Goal: Information Seeking & Learning: Compare options

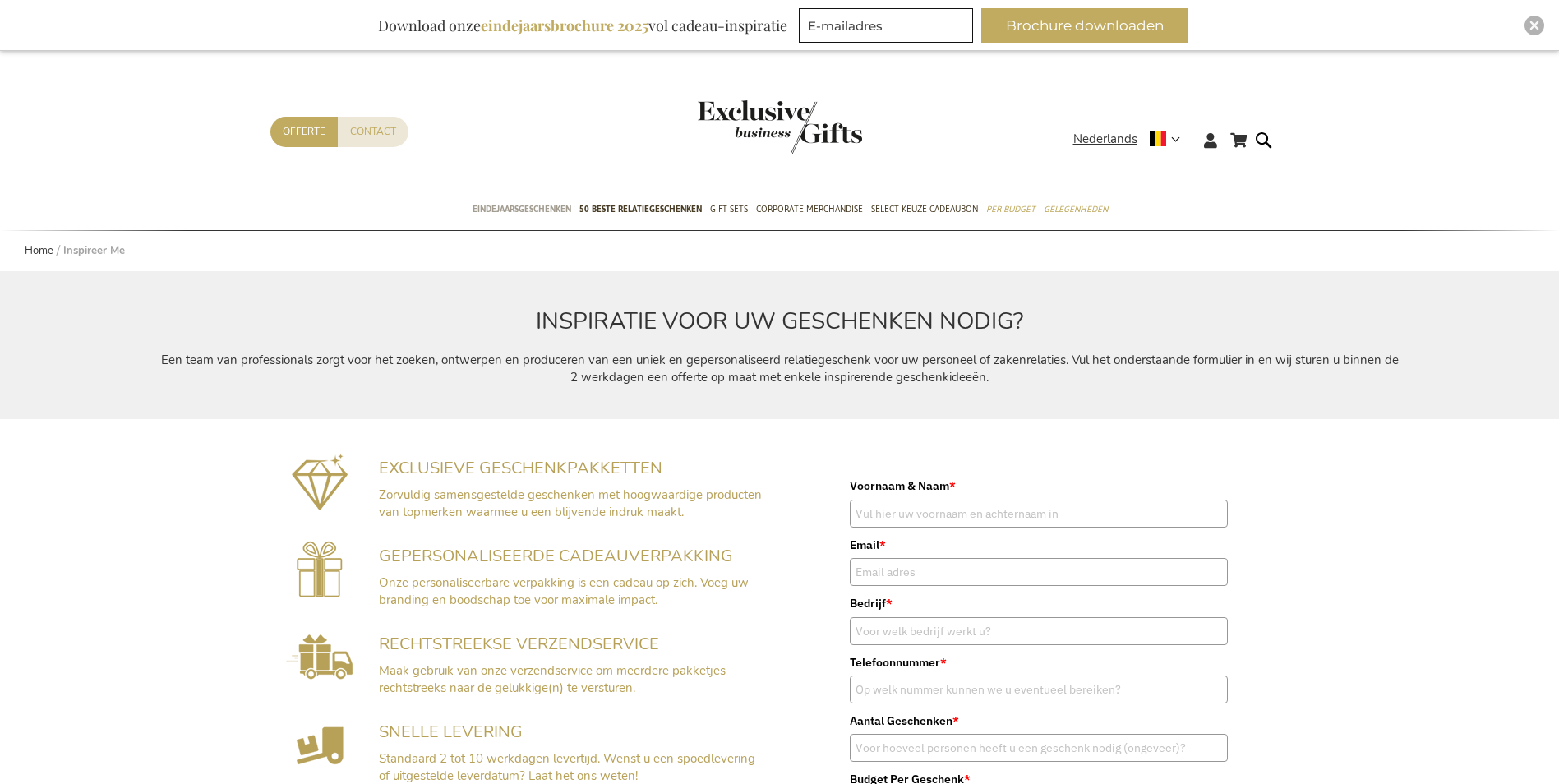
type input "[EMAIL_ADDRESS][DOMAIN_NAME]"
click at [537, 203] on span "Eindejaarsgeschenken" at bounding box center [521, 209] width 98 height 17
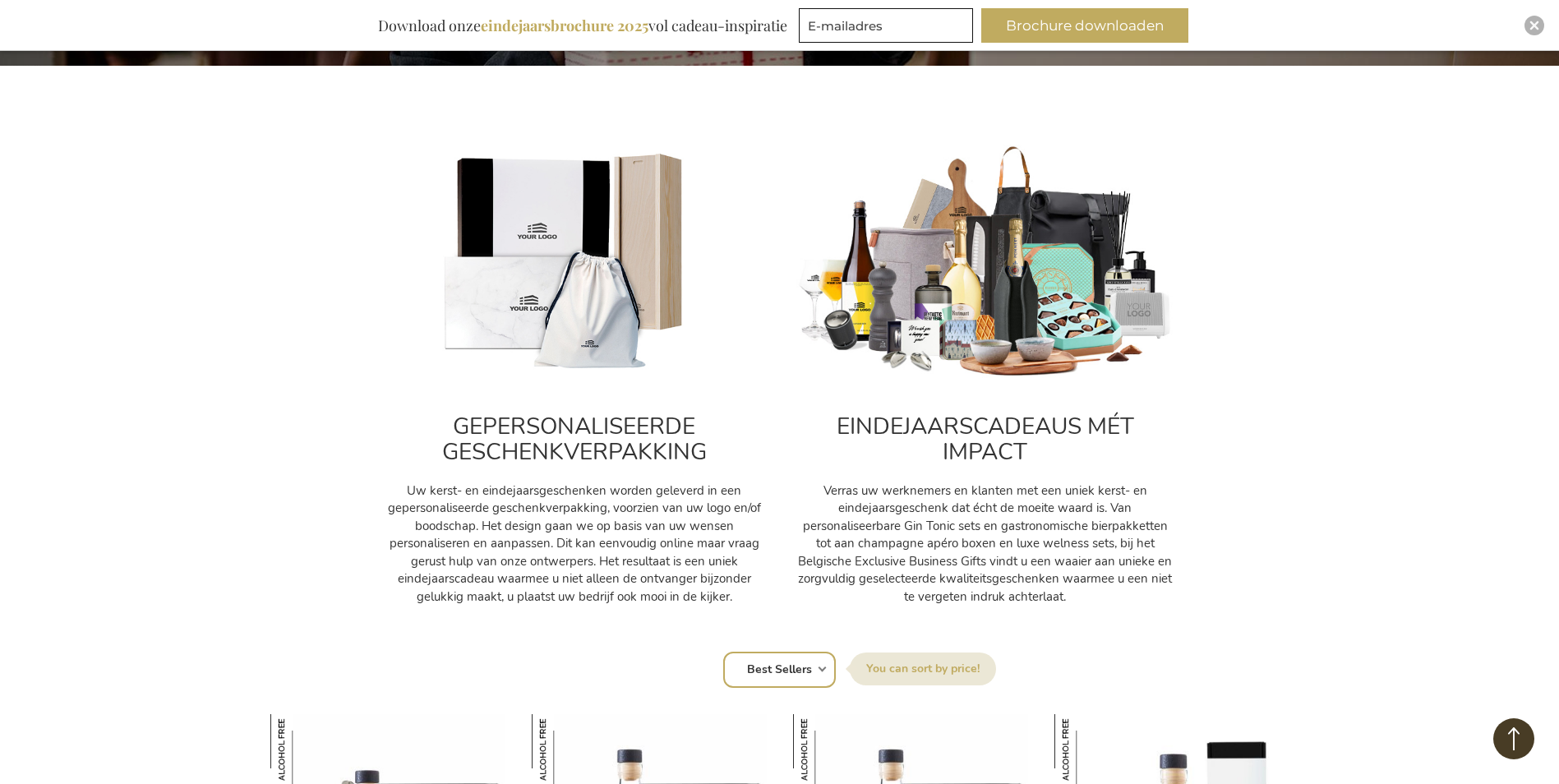
scroll to position [575, 0]
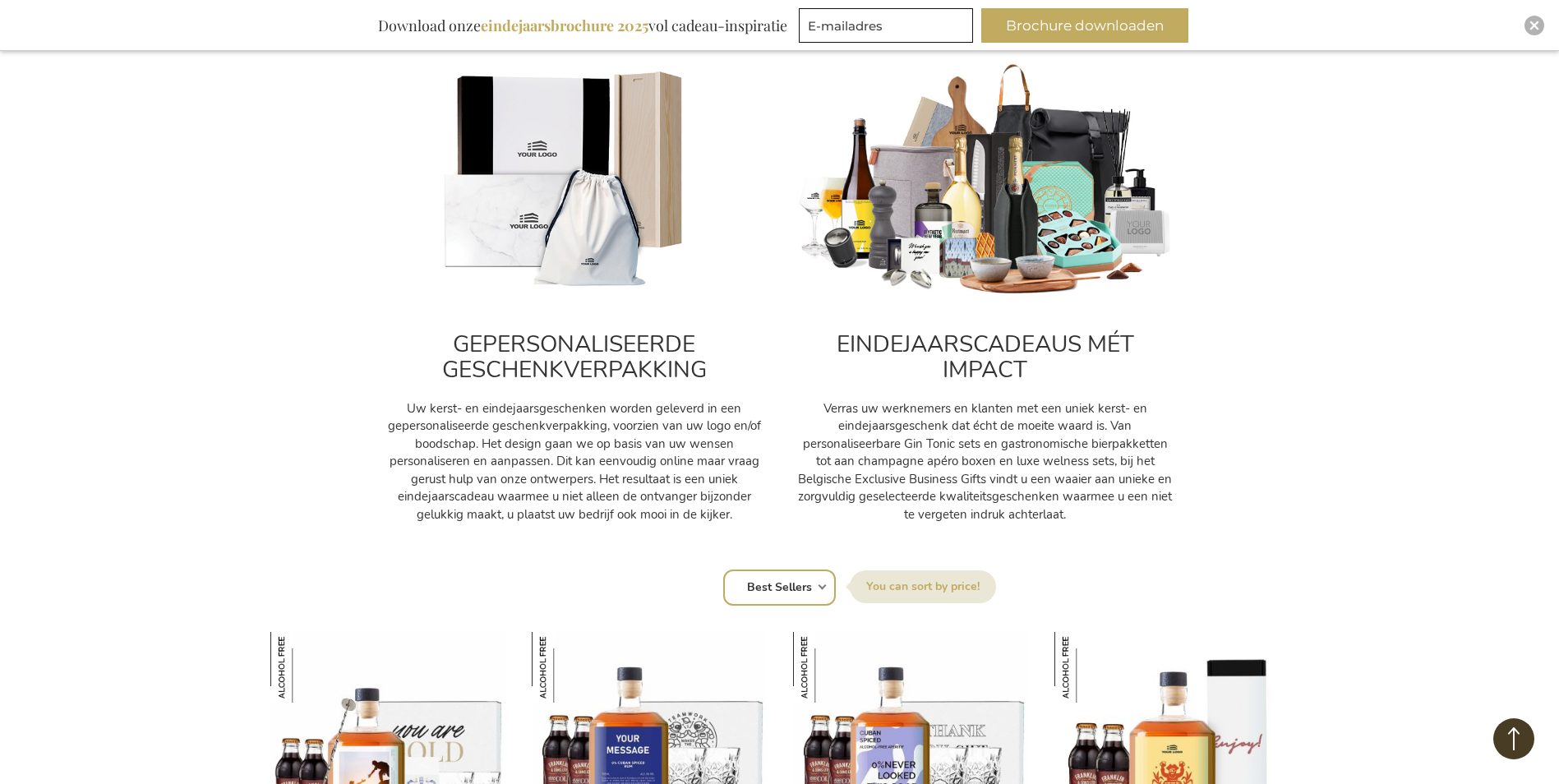
type input "[EMAIL_ADDRESS][DOMAIN_NAME]"
click at [546, 346] on h2 "GEPERSONALISEERDE GESCHENKVERPAKKING" at bounding box center [575, 357] width 378 height 51
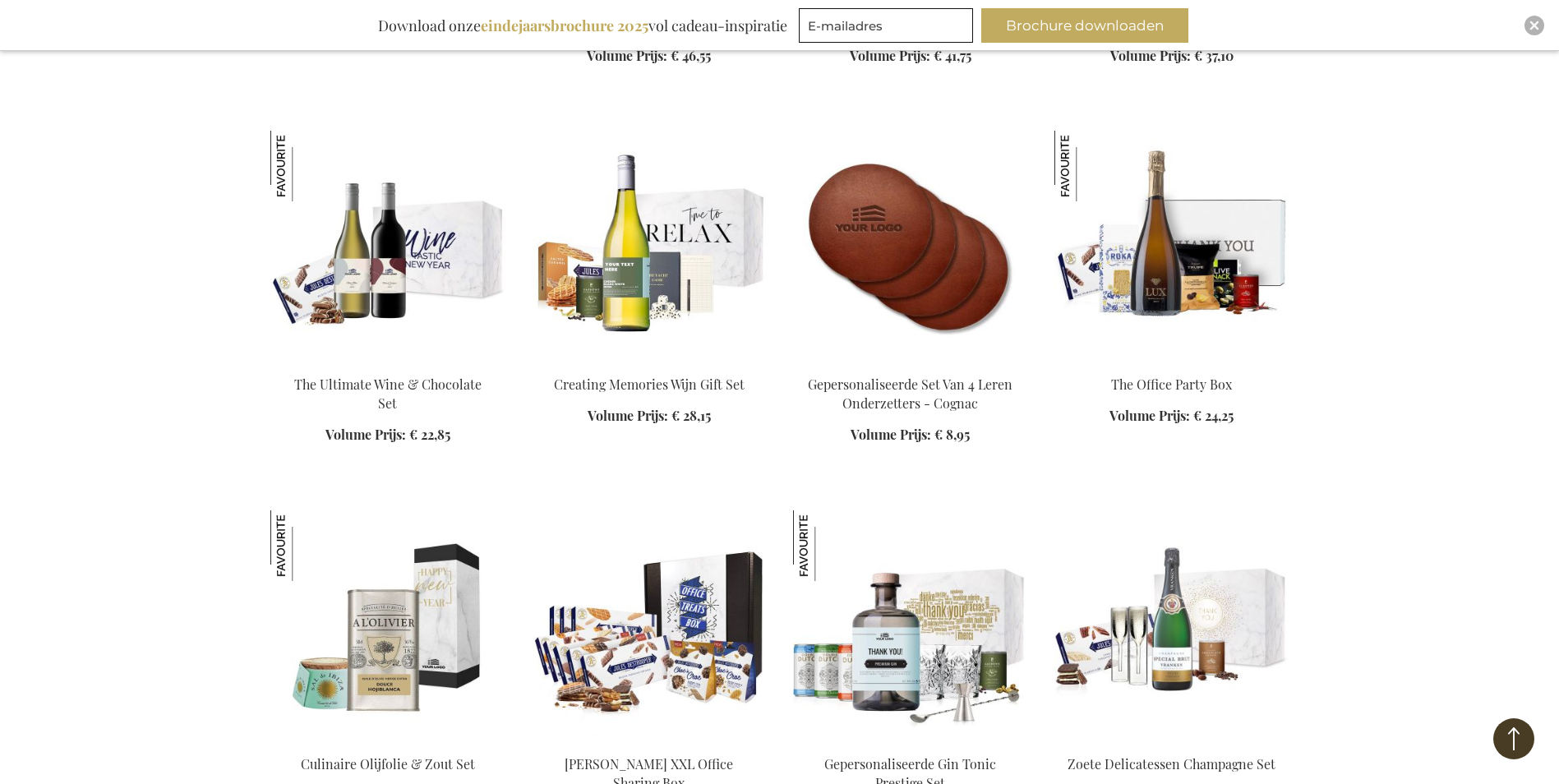
scroll to position [2464, 0]
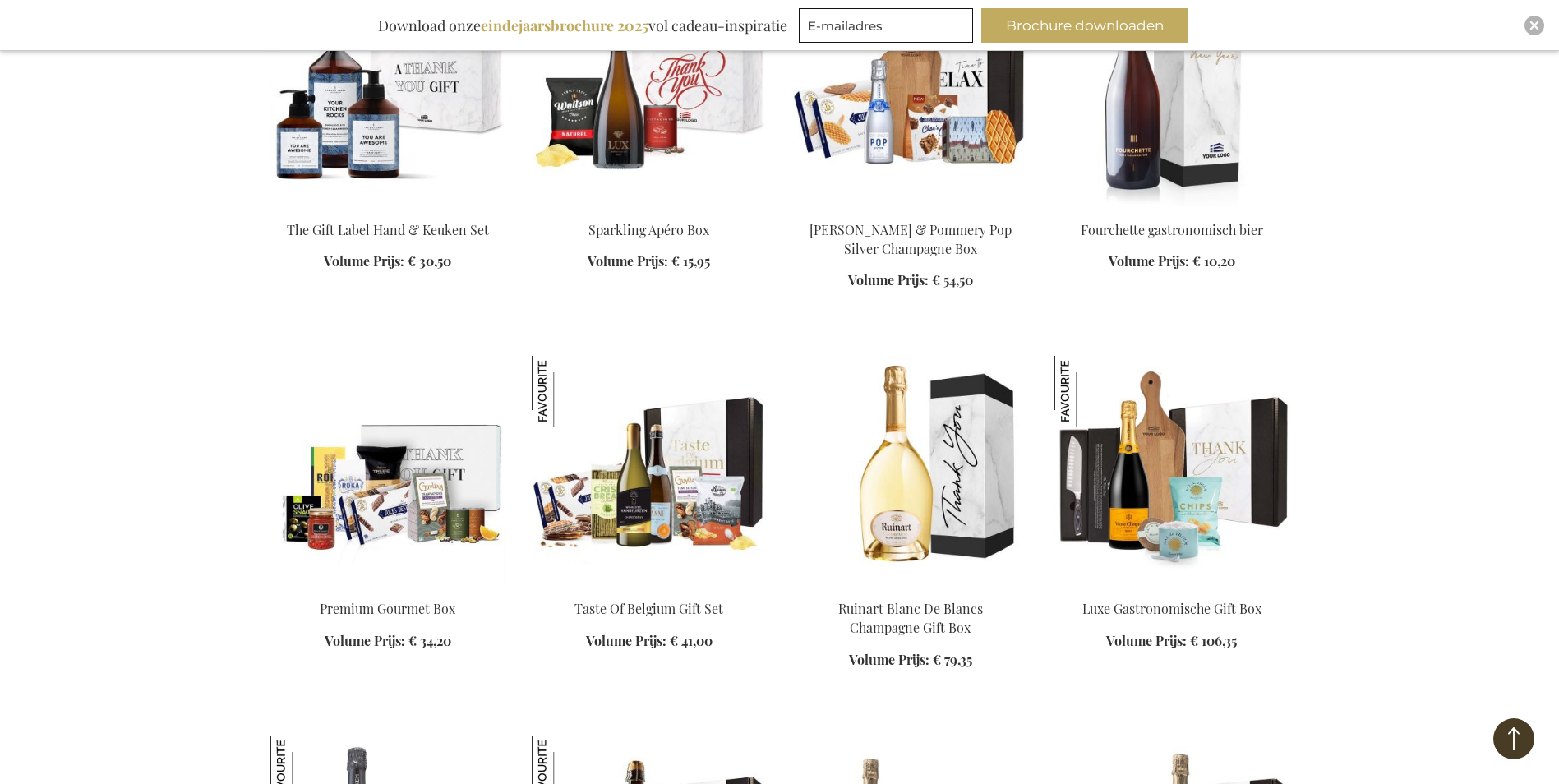
scroll to position [3204, 0]
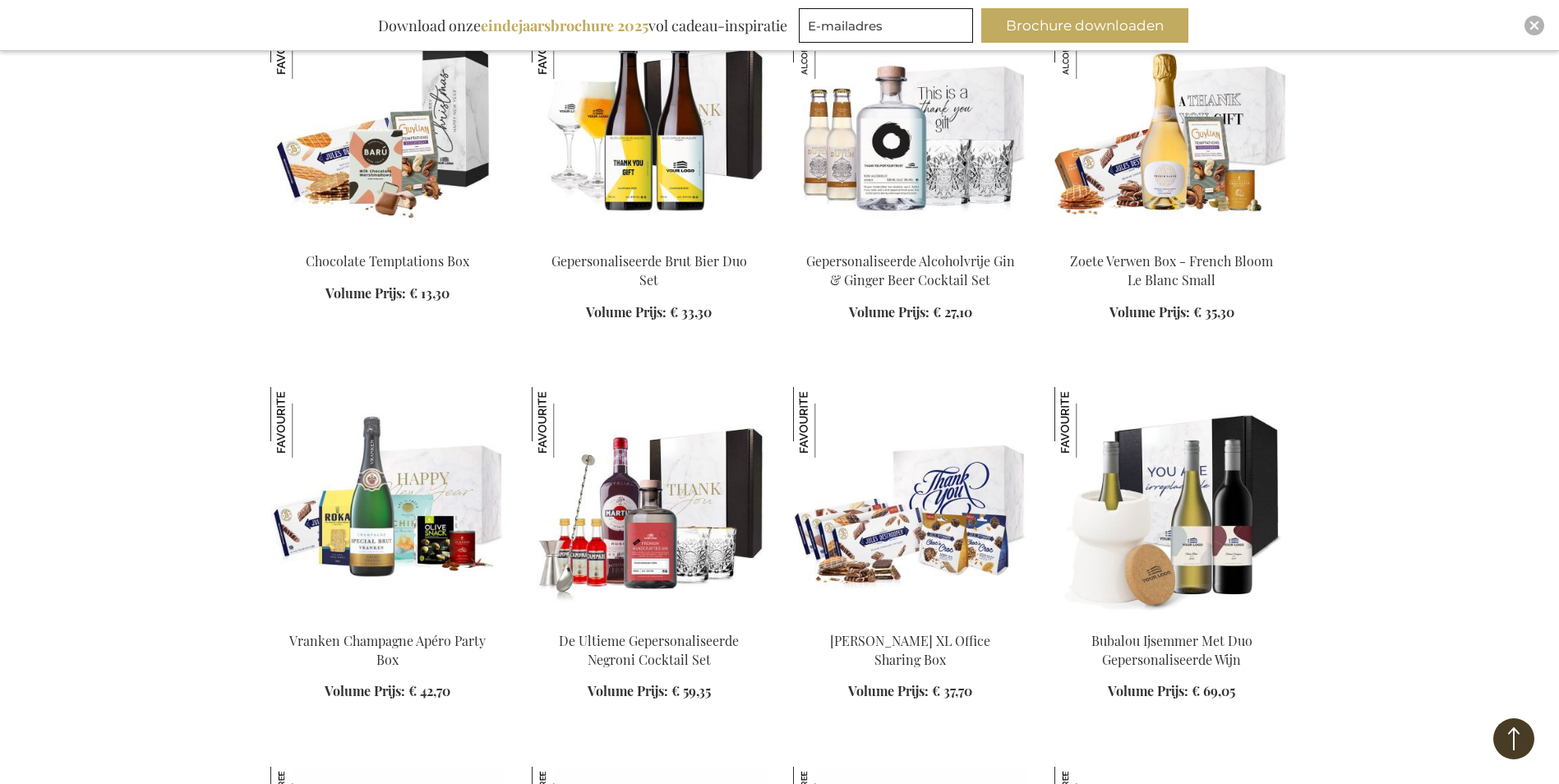
scroll to position [4354, 0]
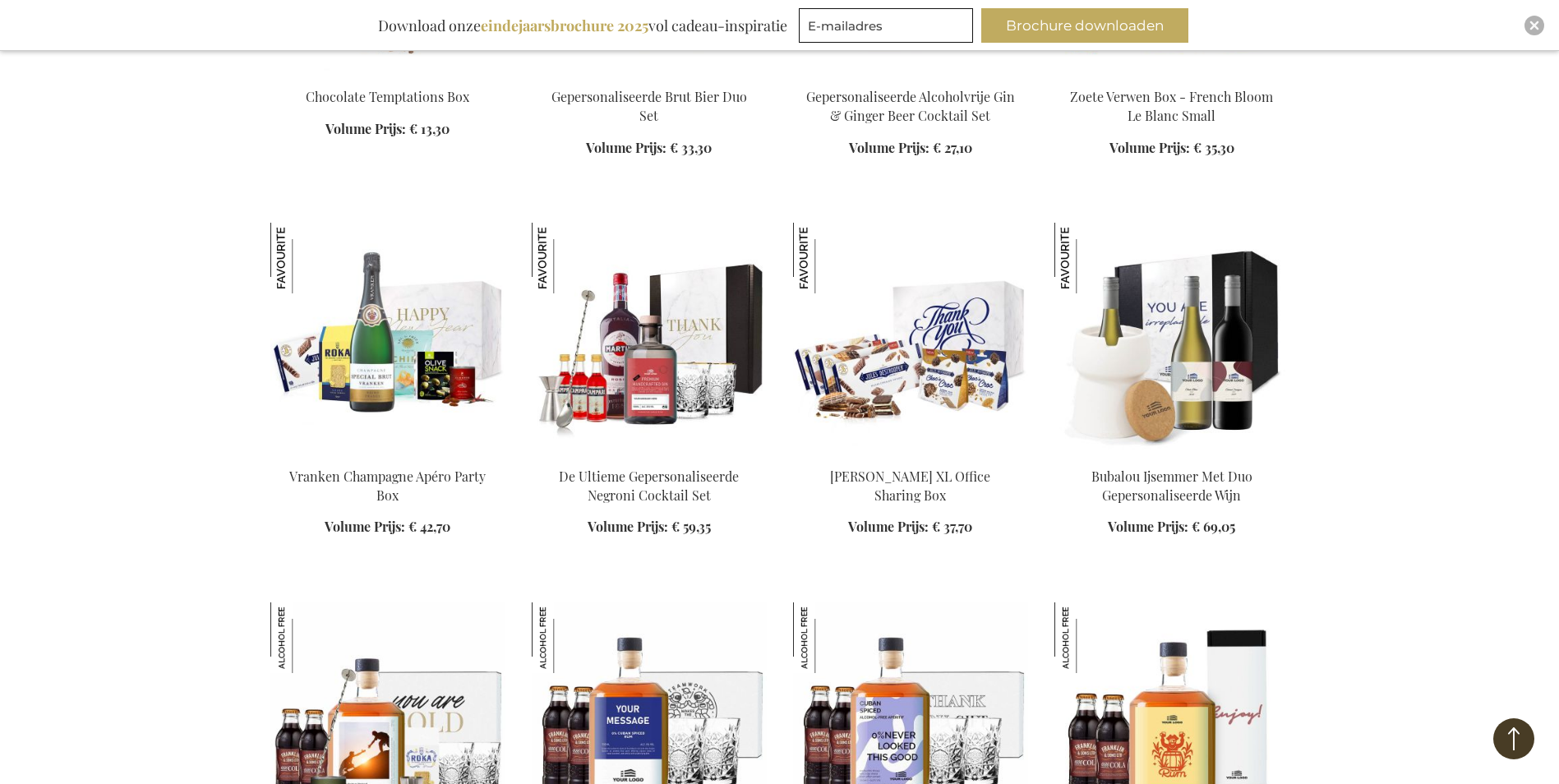
scroll to position [4518, 0]
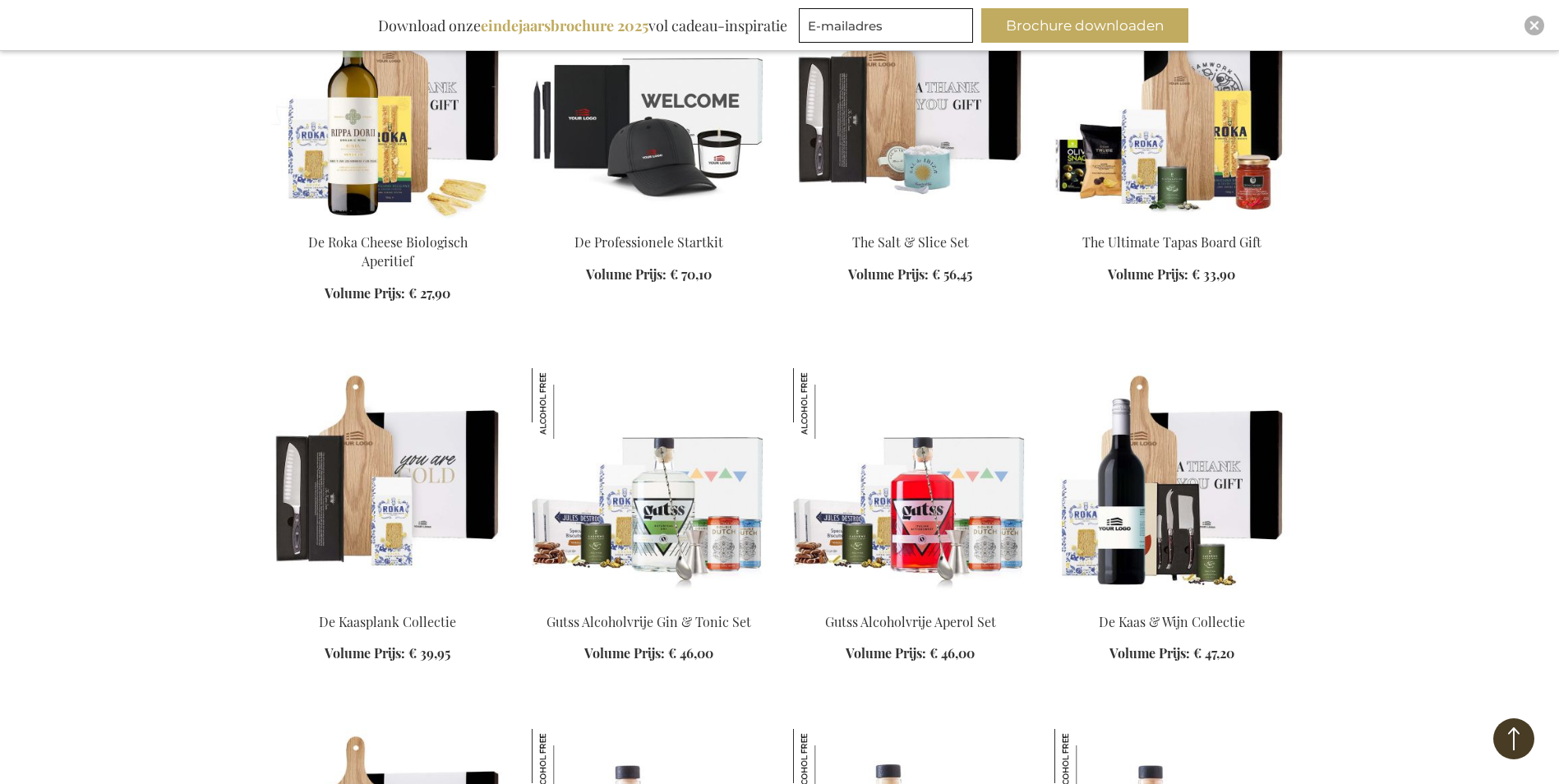
scroll to position [6655, 0]
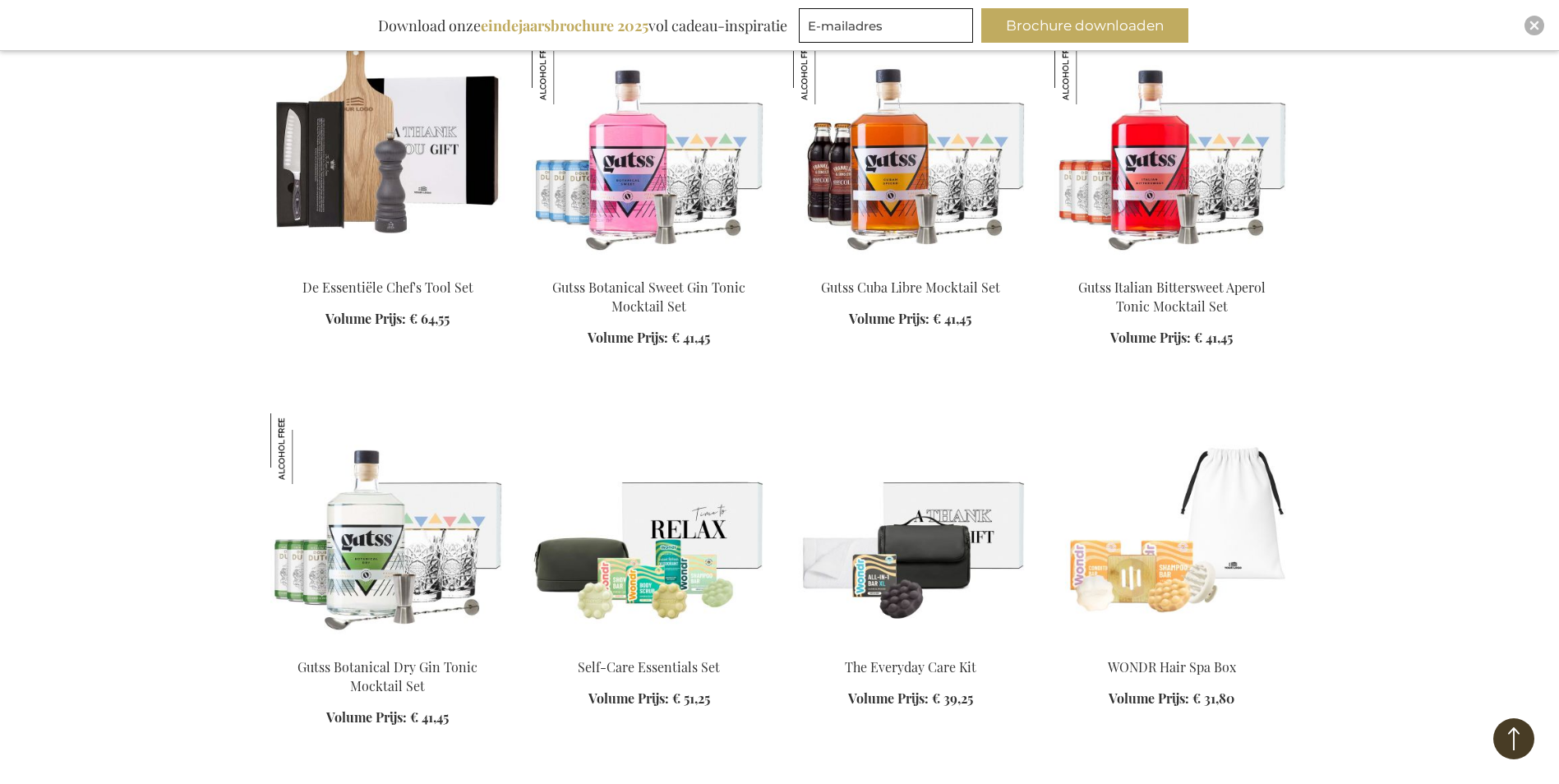
scroll to position [7311, 0]
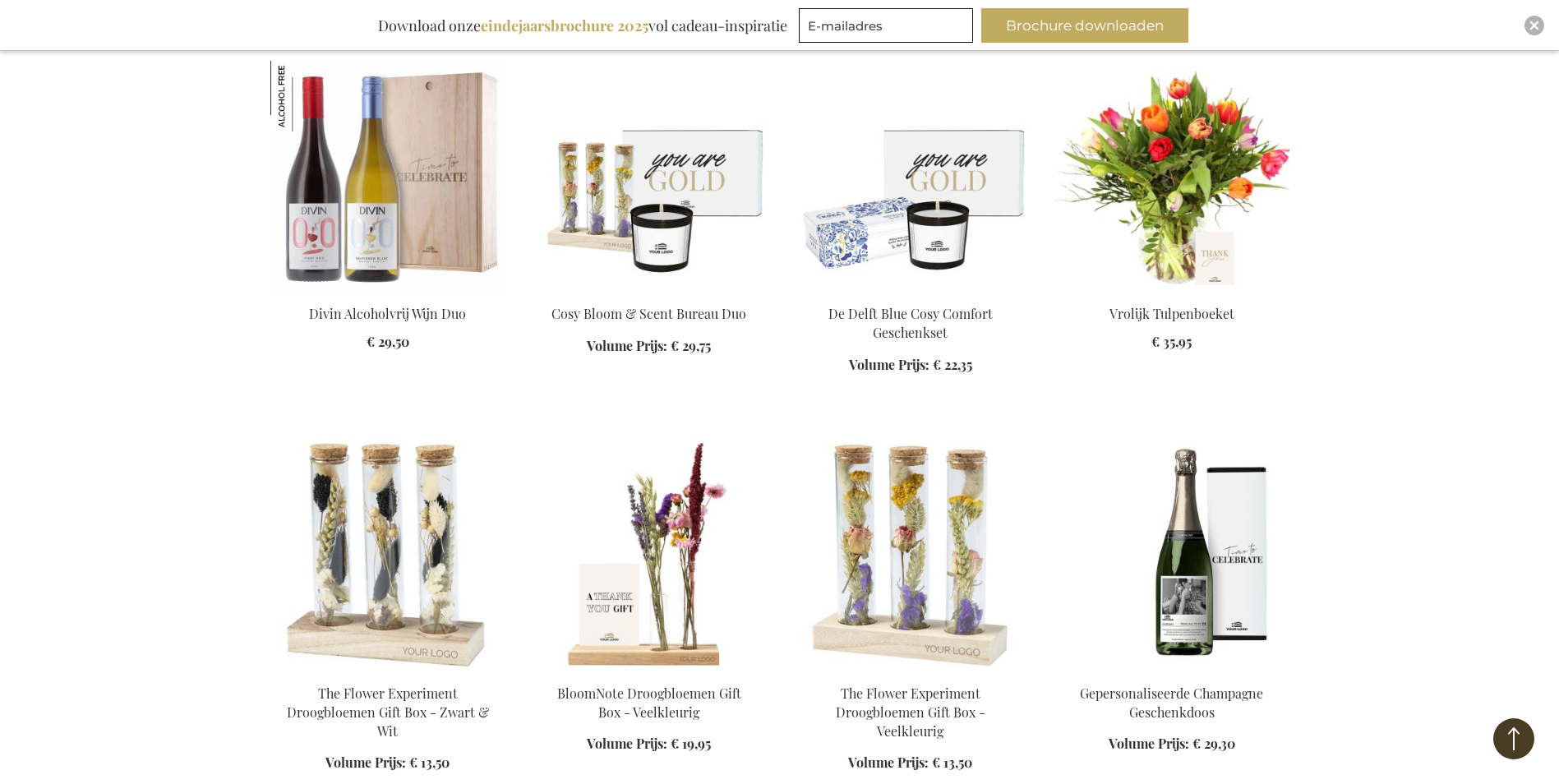
scroll to position [8790, 0]
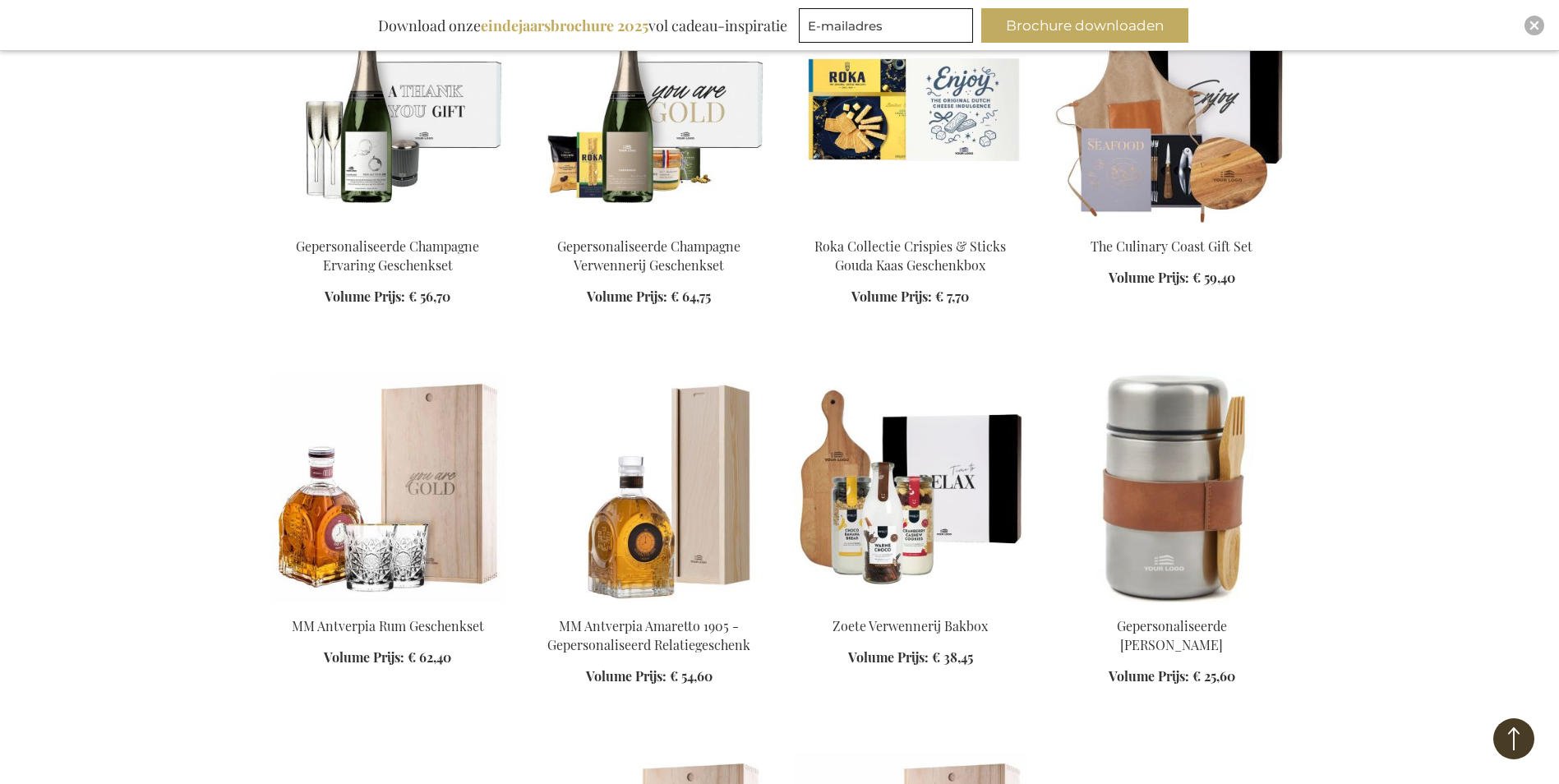
scroll to position [9612, 0]
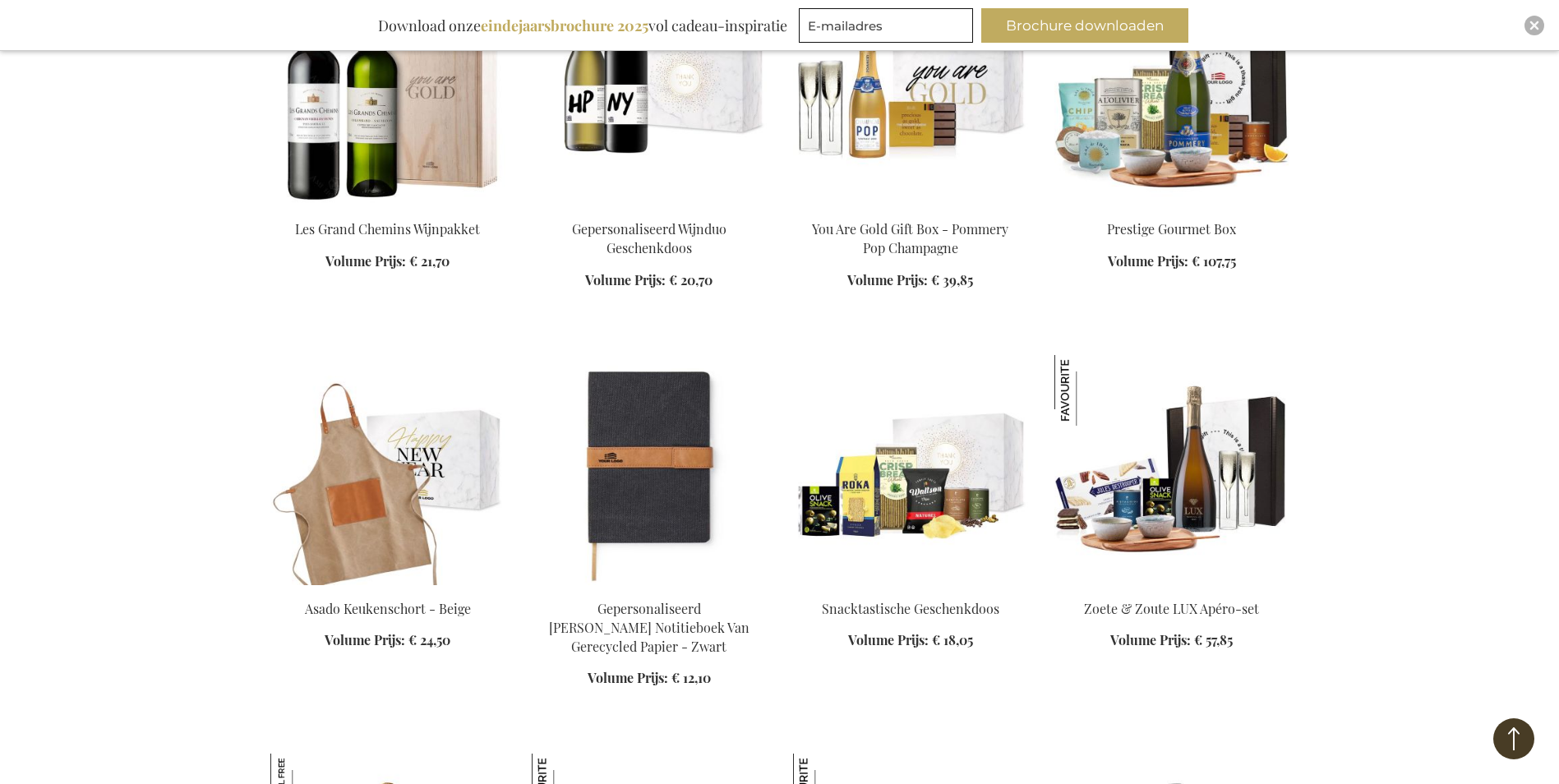
scroll to position [11173, 0]
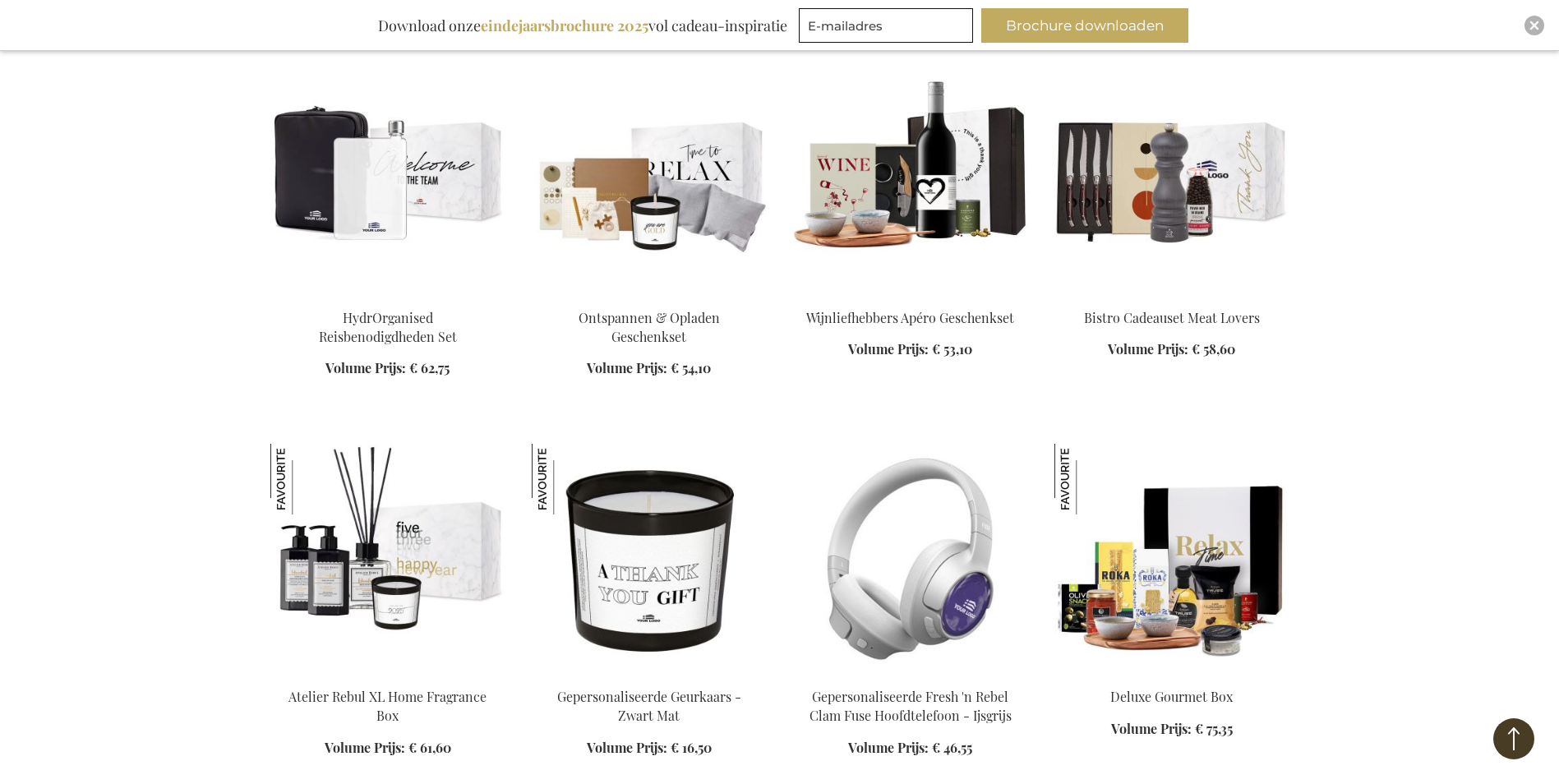
scroll to position [12241, 0]
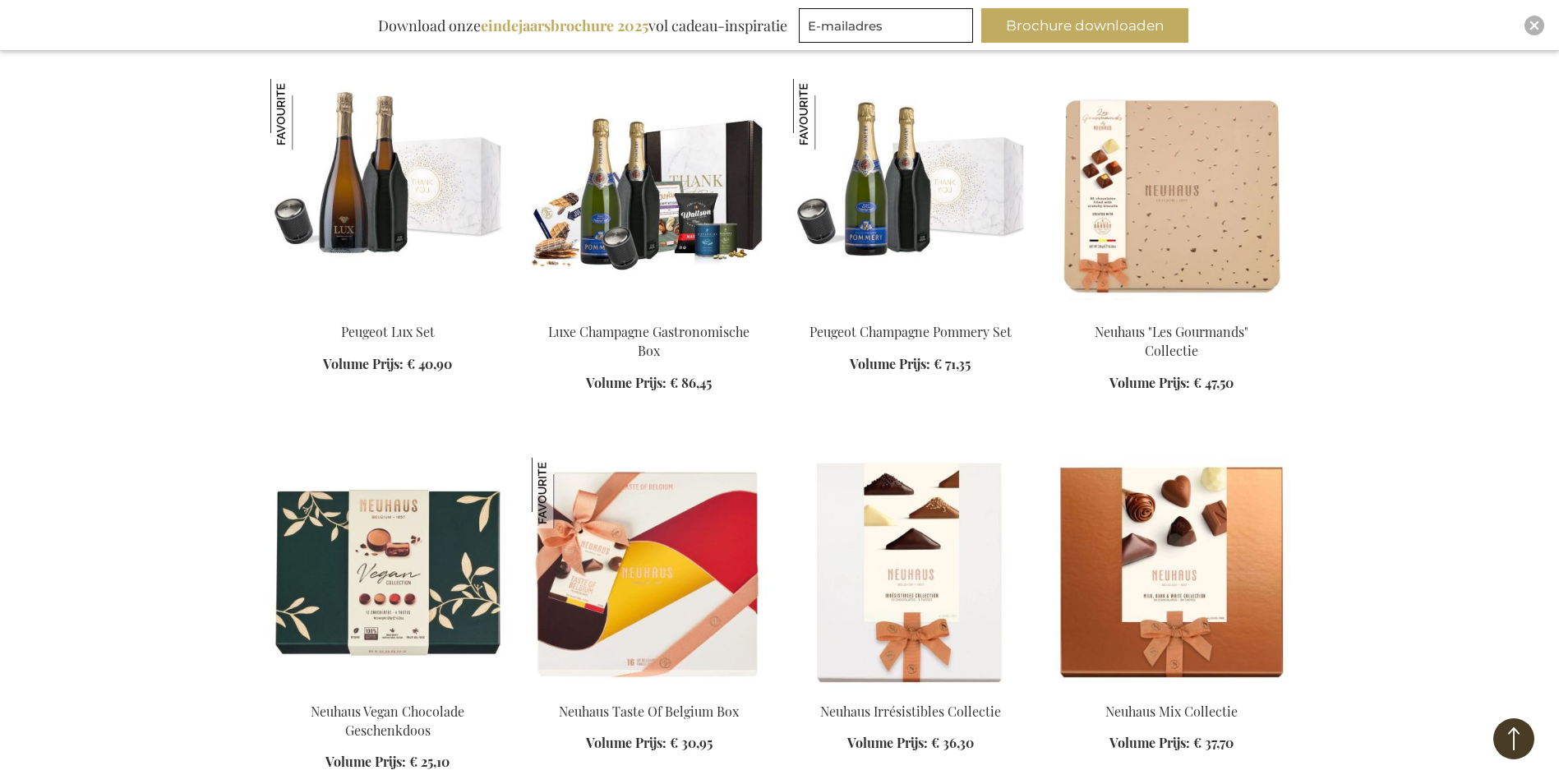
scroll to position [13308, 0]
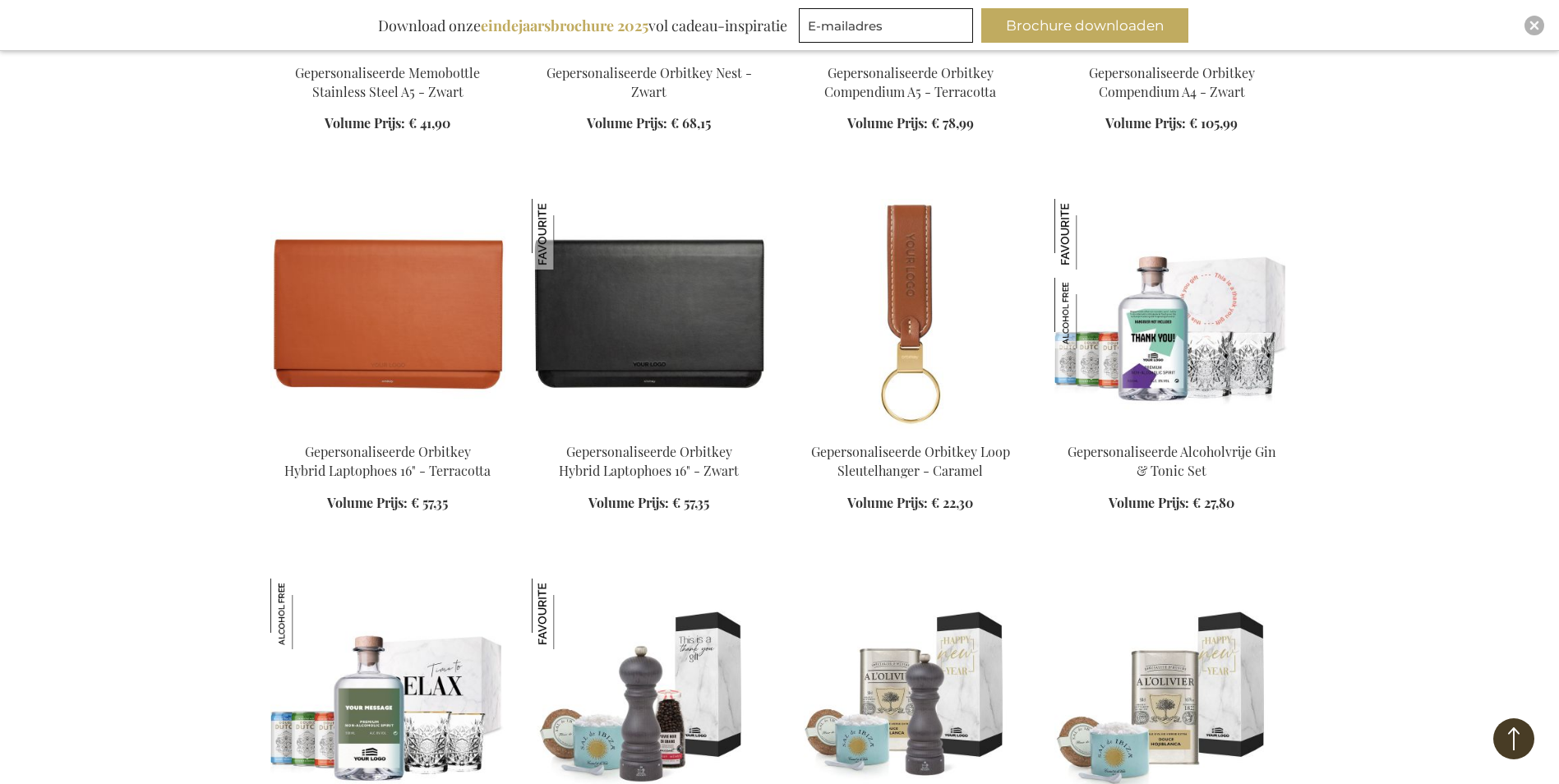
scroll to position [14705, 0]
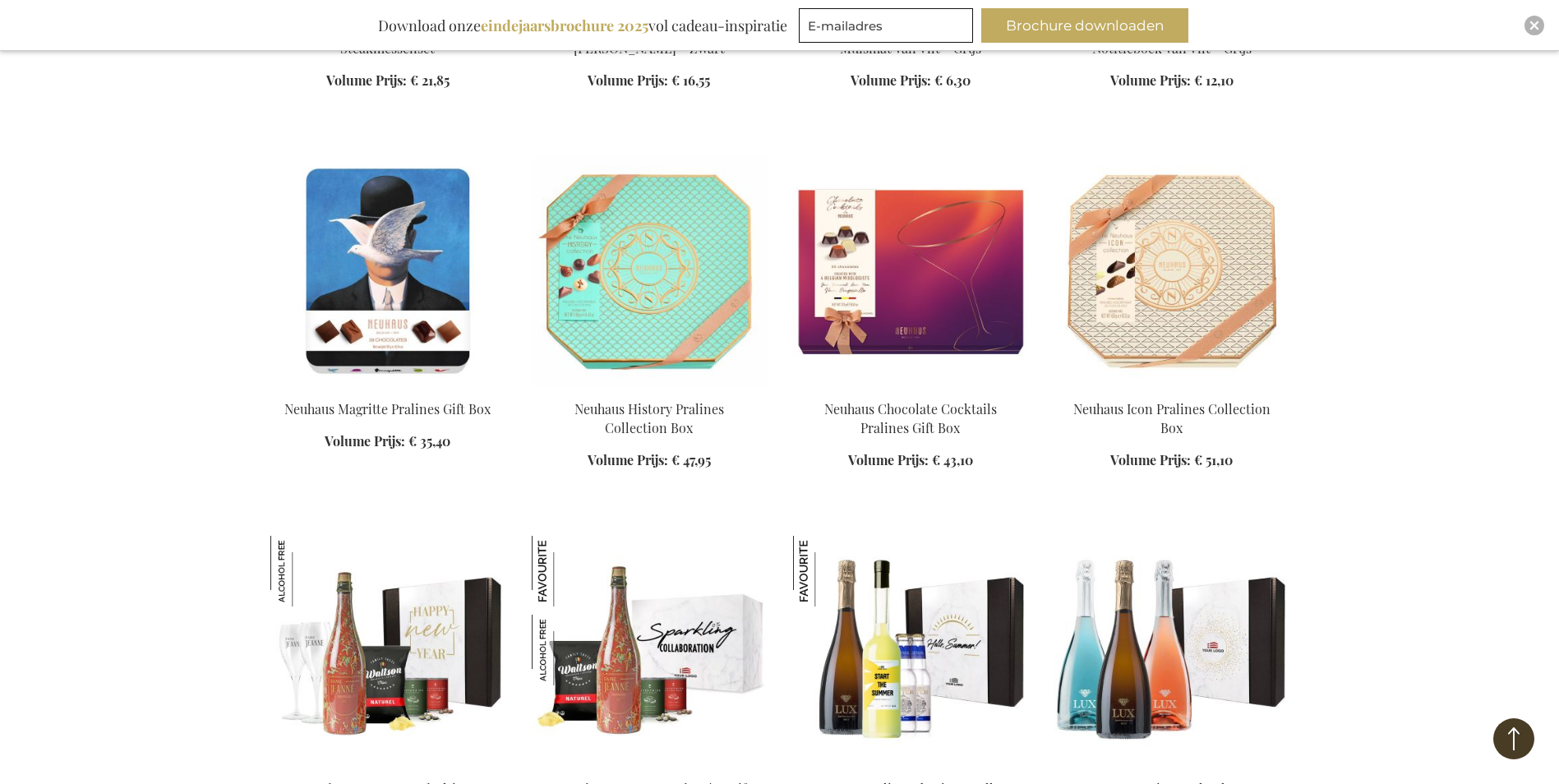
scroll to position [17416, 0]
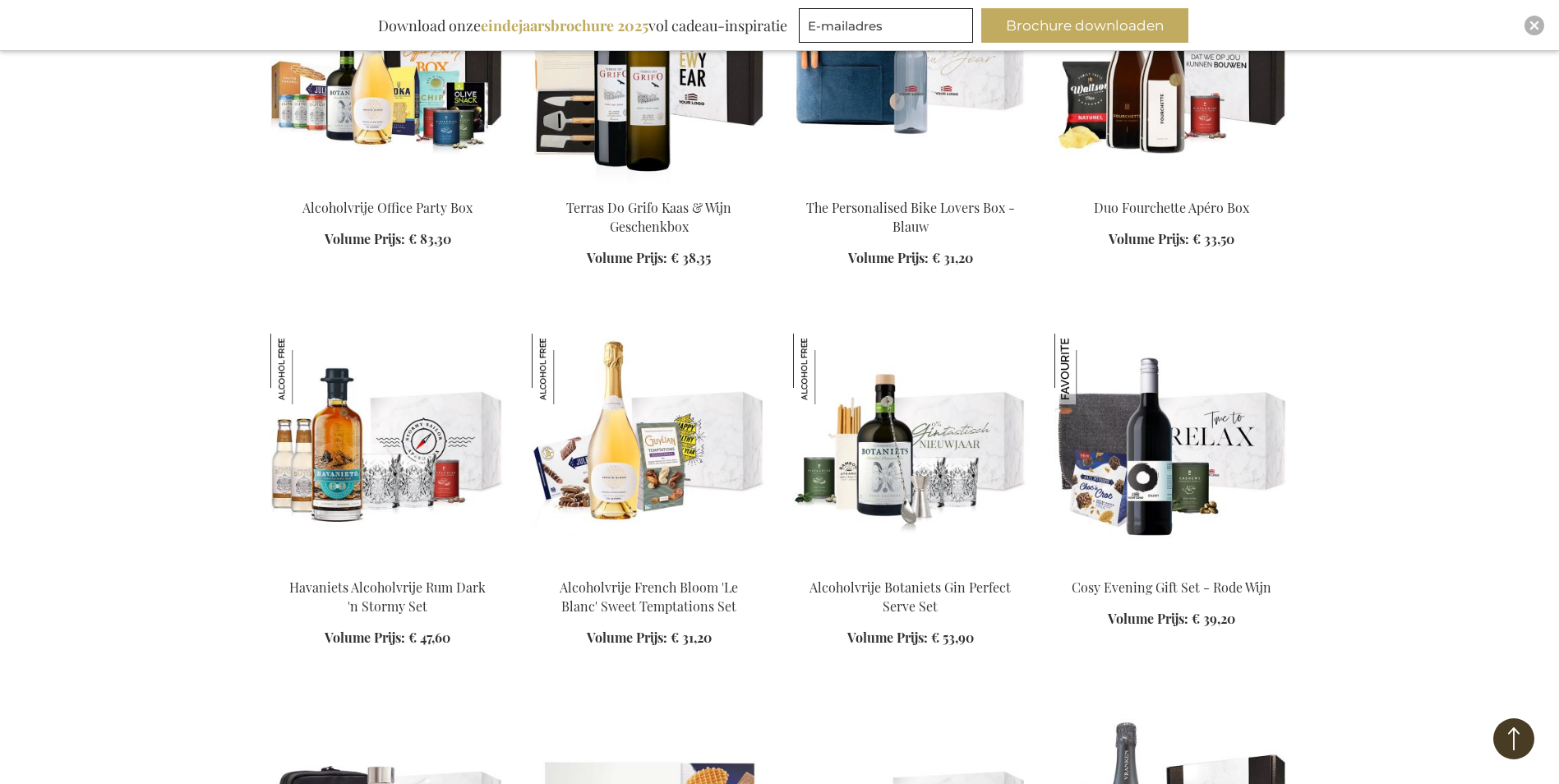
scroll to position [21360, 0]
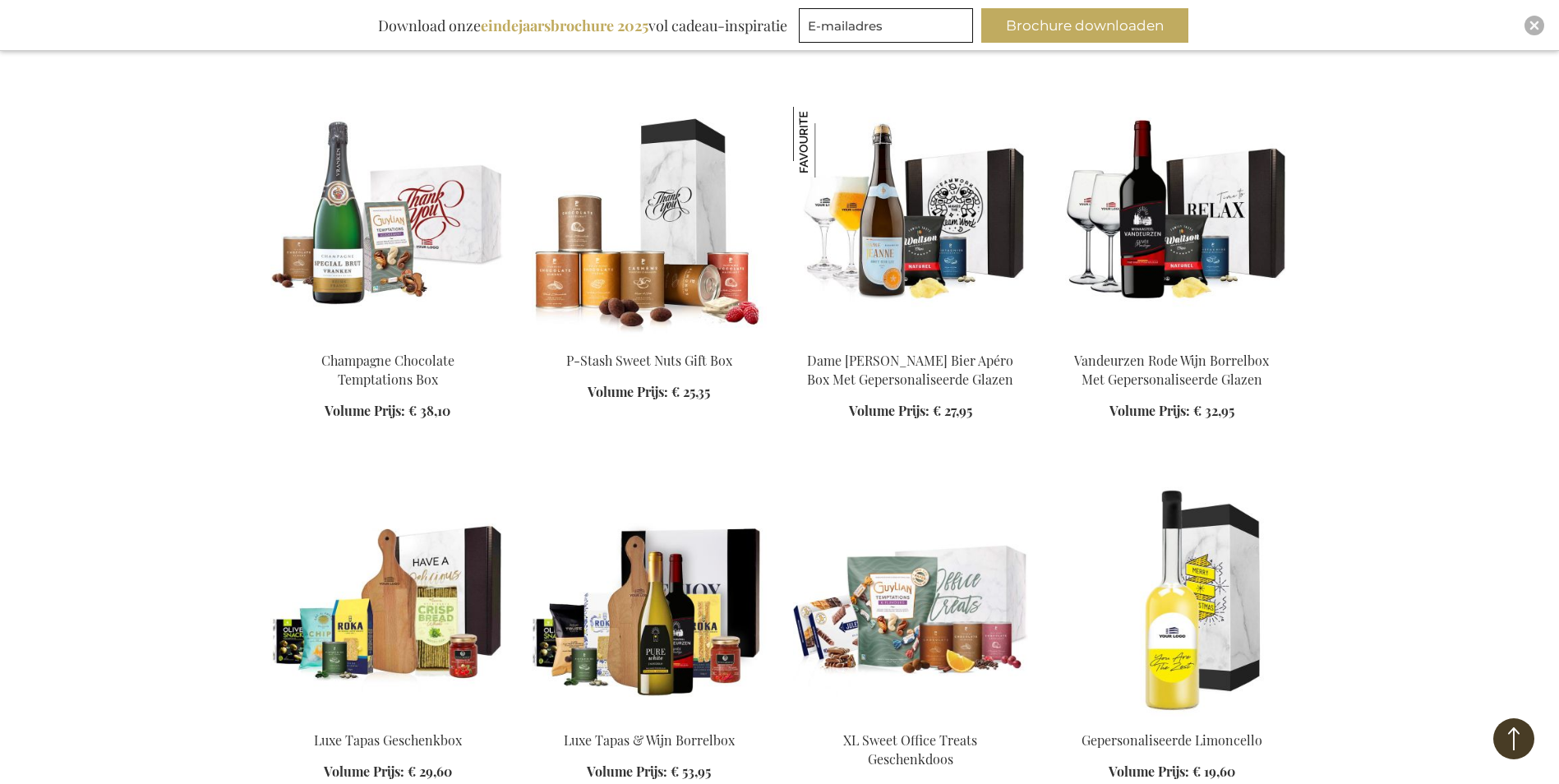
scroll to position [22838, 0]
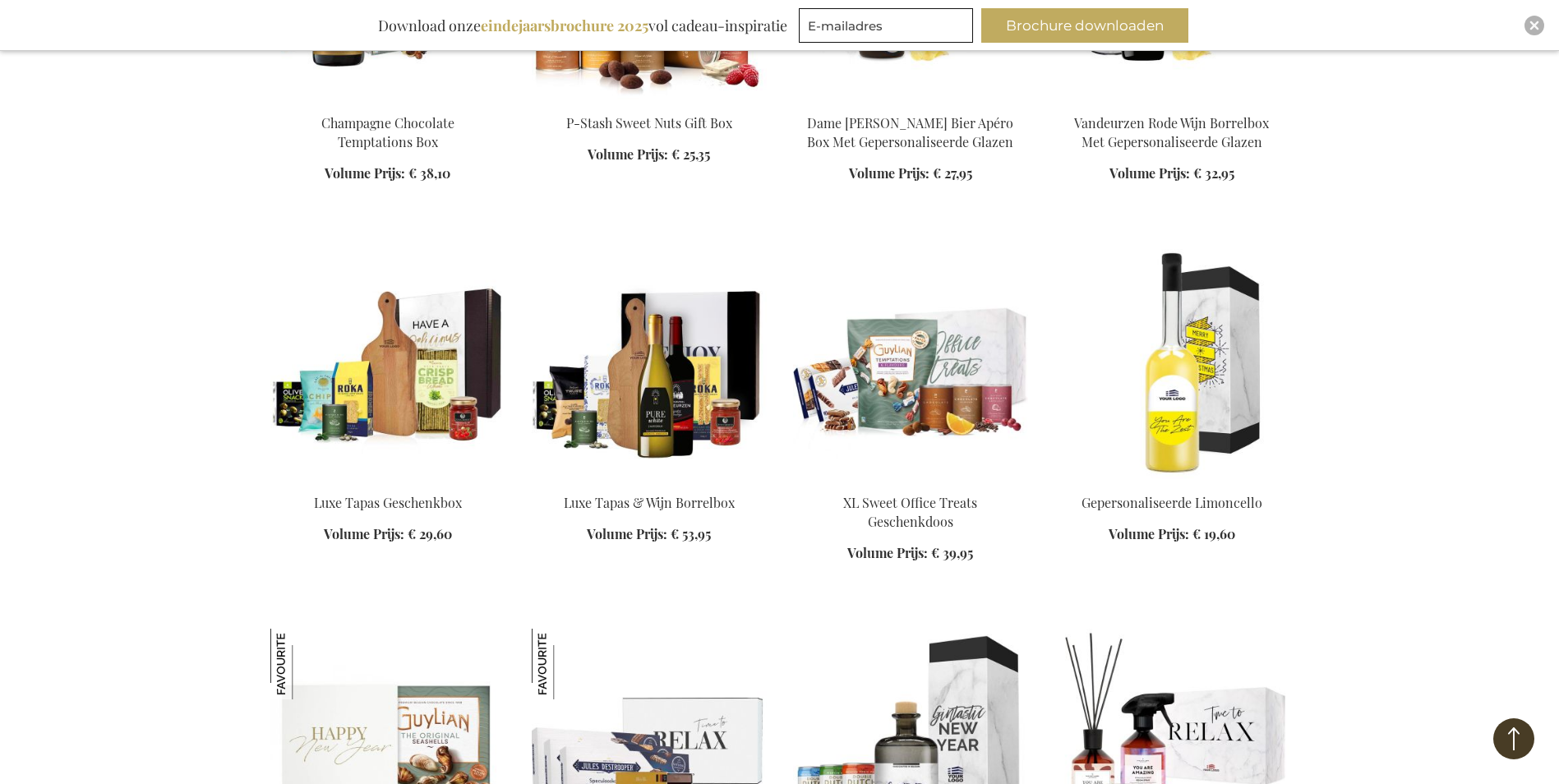
scroll to position [23167, 0]
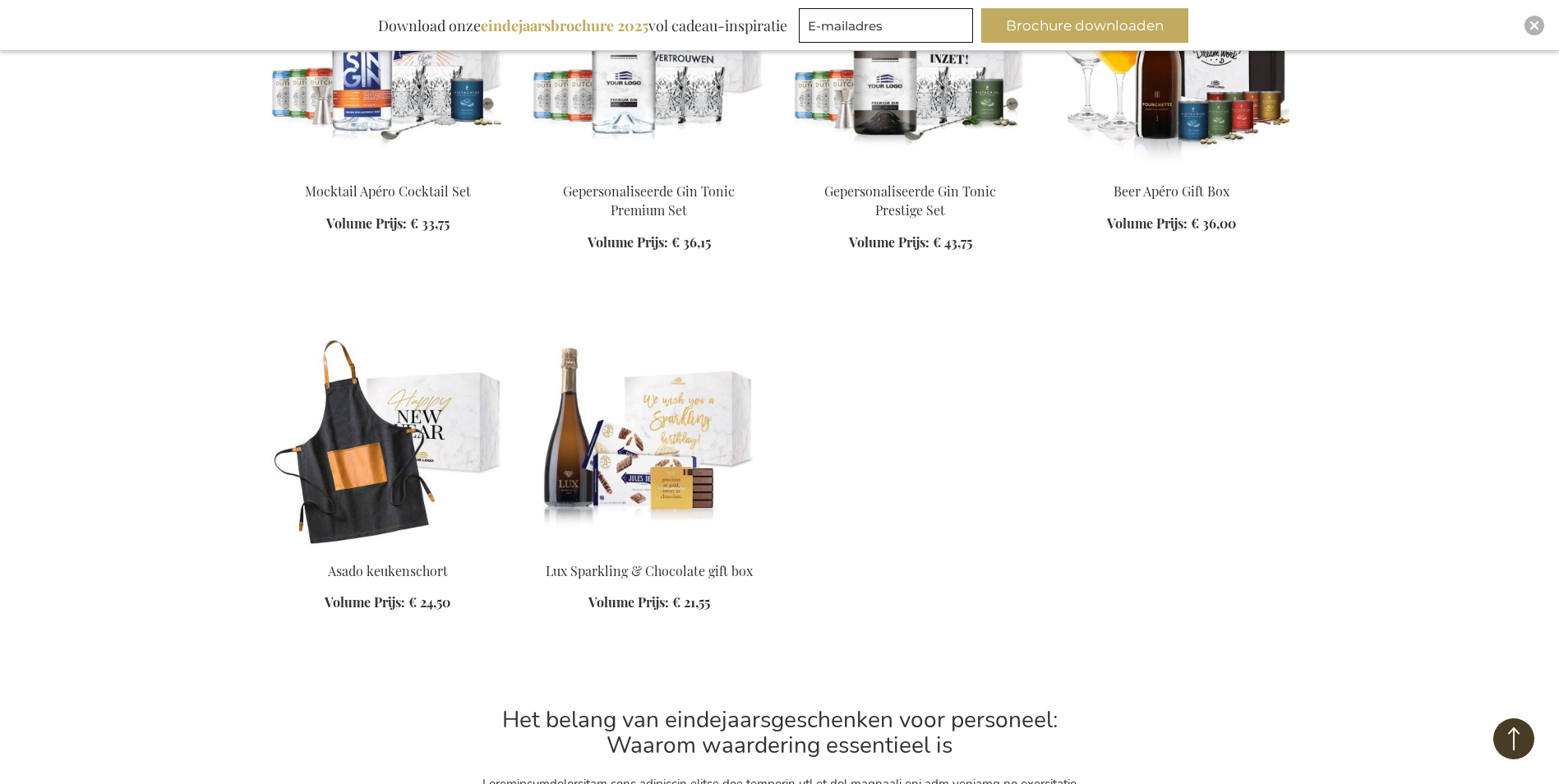
scroll to position [24892, 0]
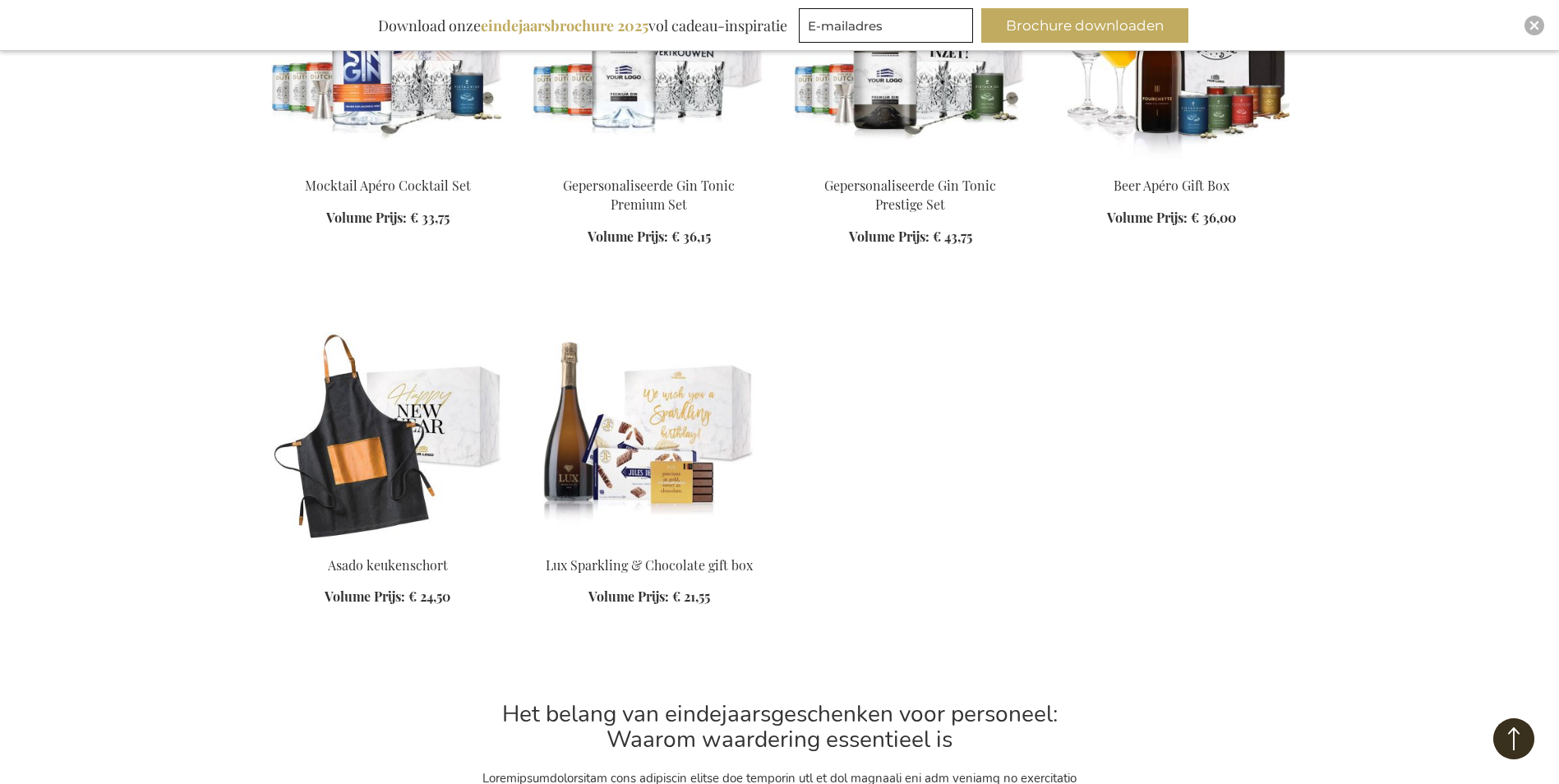
click at [1521, 735] on button "Back to Top" at bounding box center [1513, 738] width 41 height 41
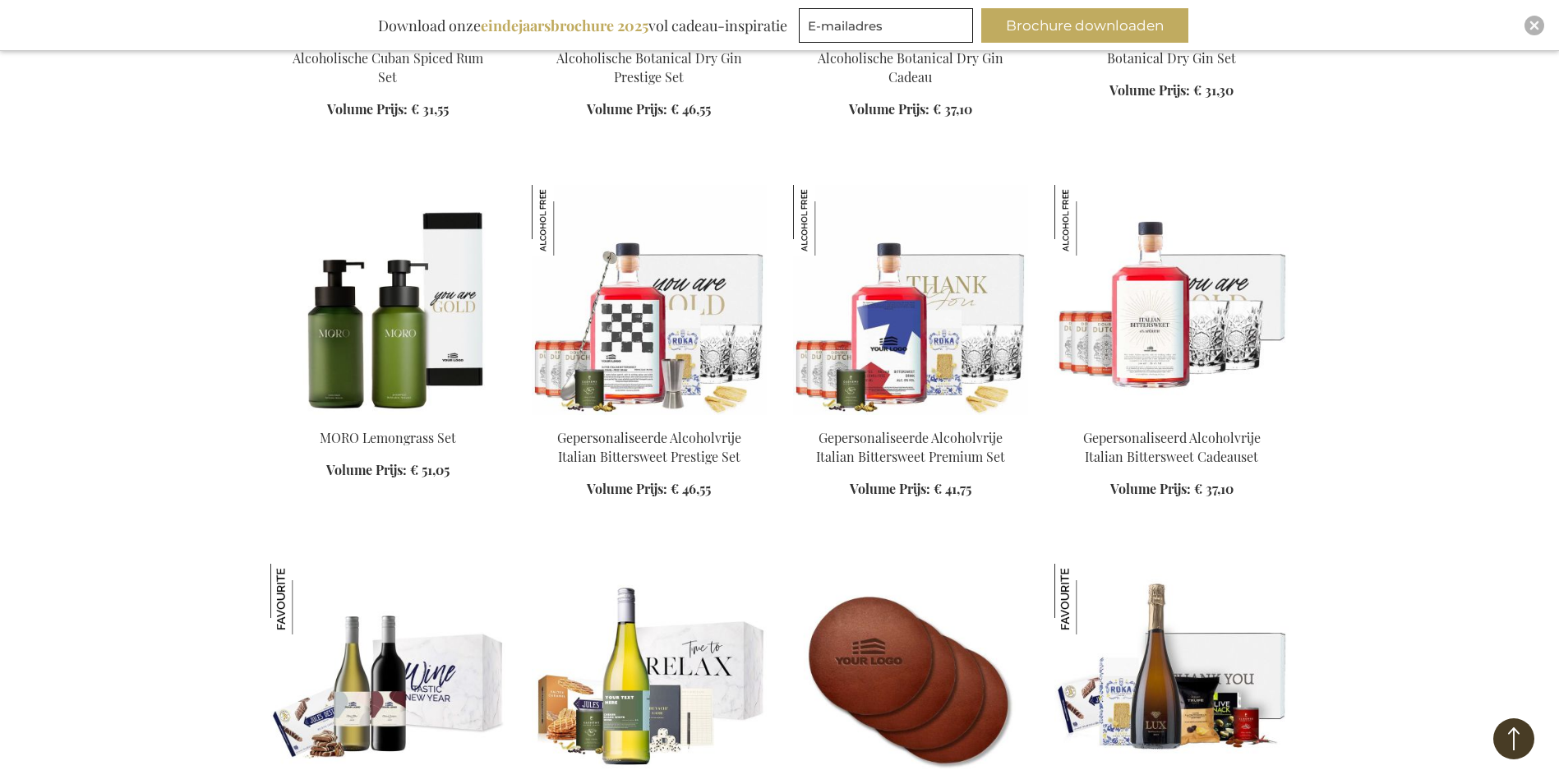
scroll to position [0, 0]
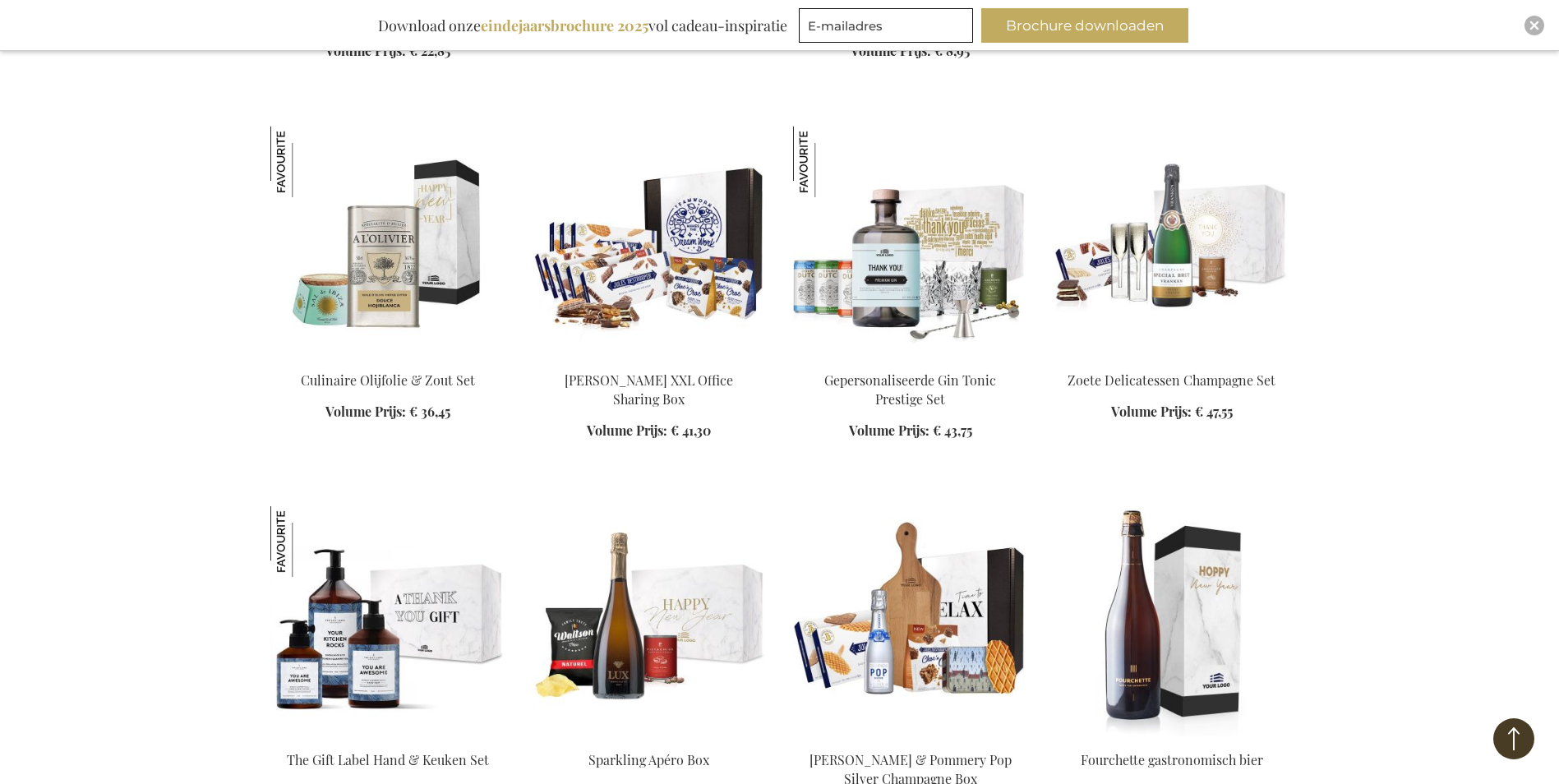
scroll to position [2629, 0]
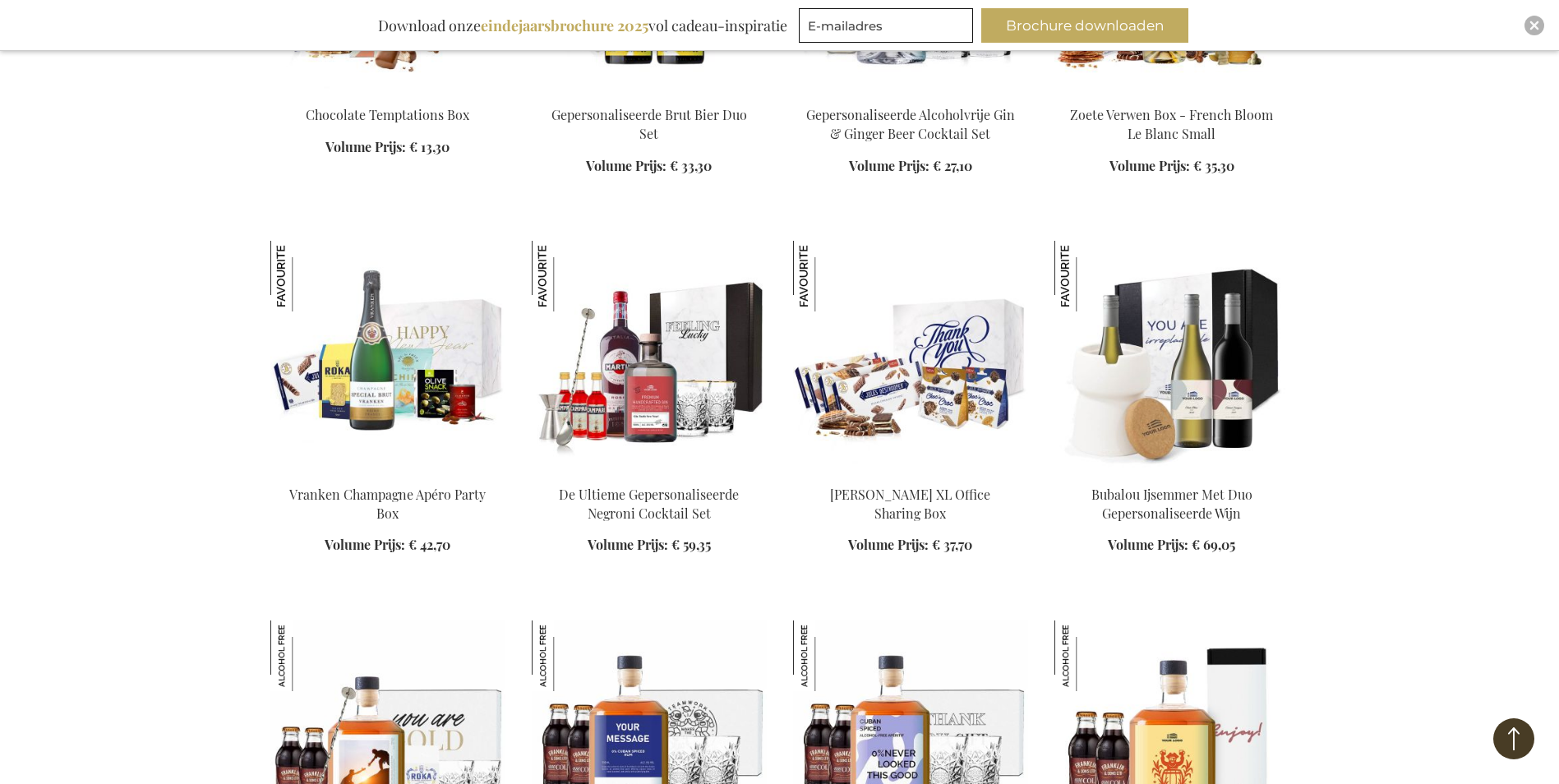
scroll to position [4436, 0]
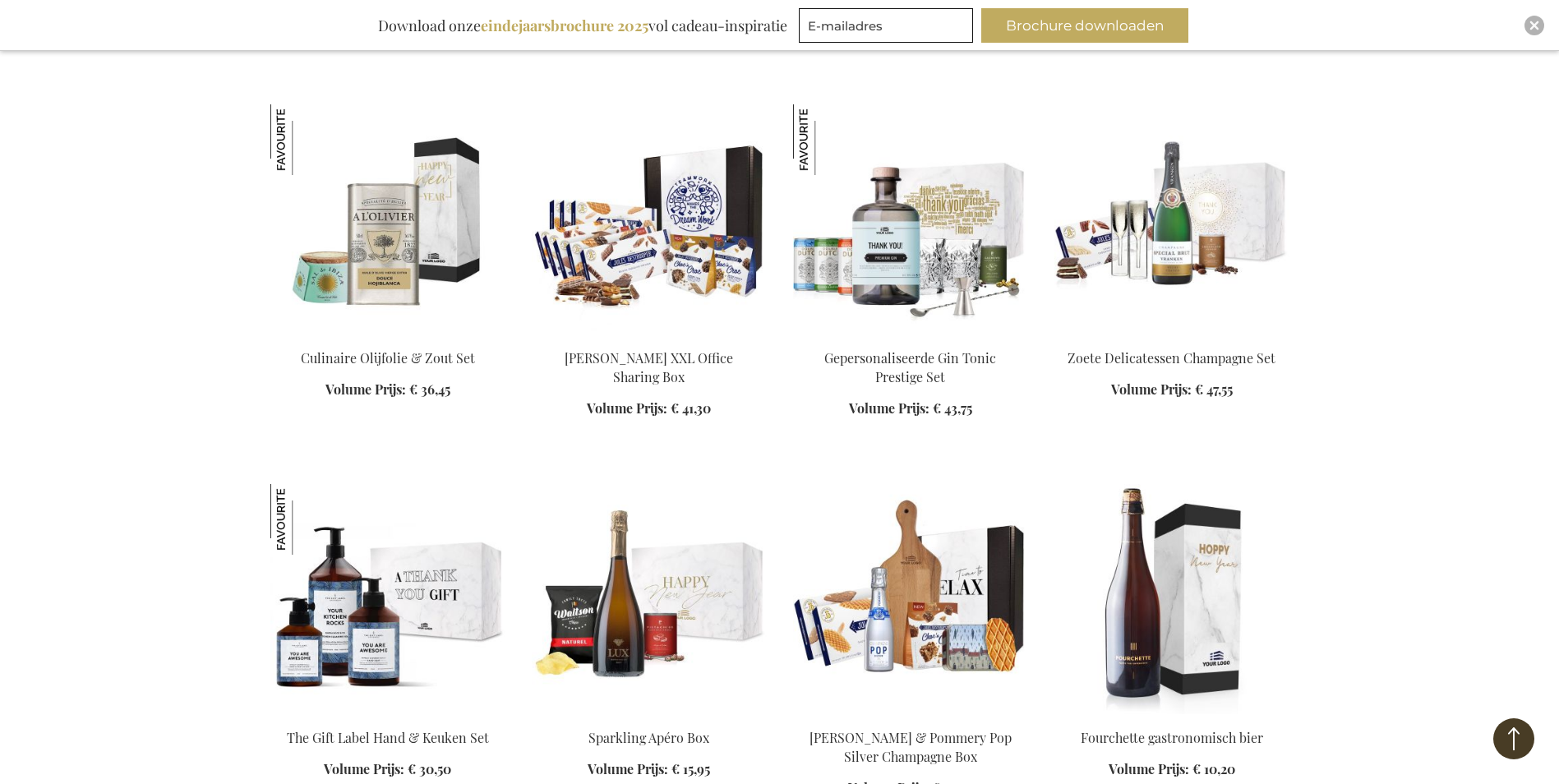
scroll to position [2629, 0]
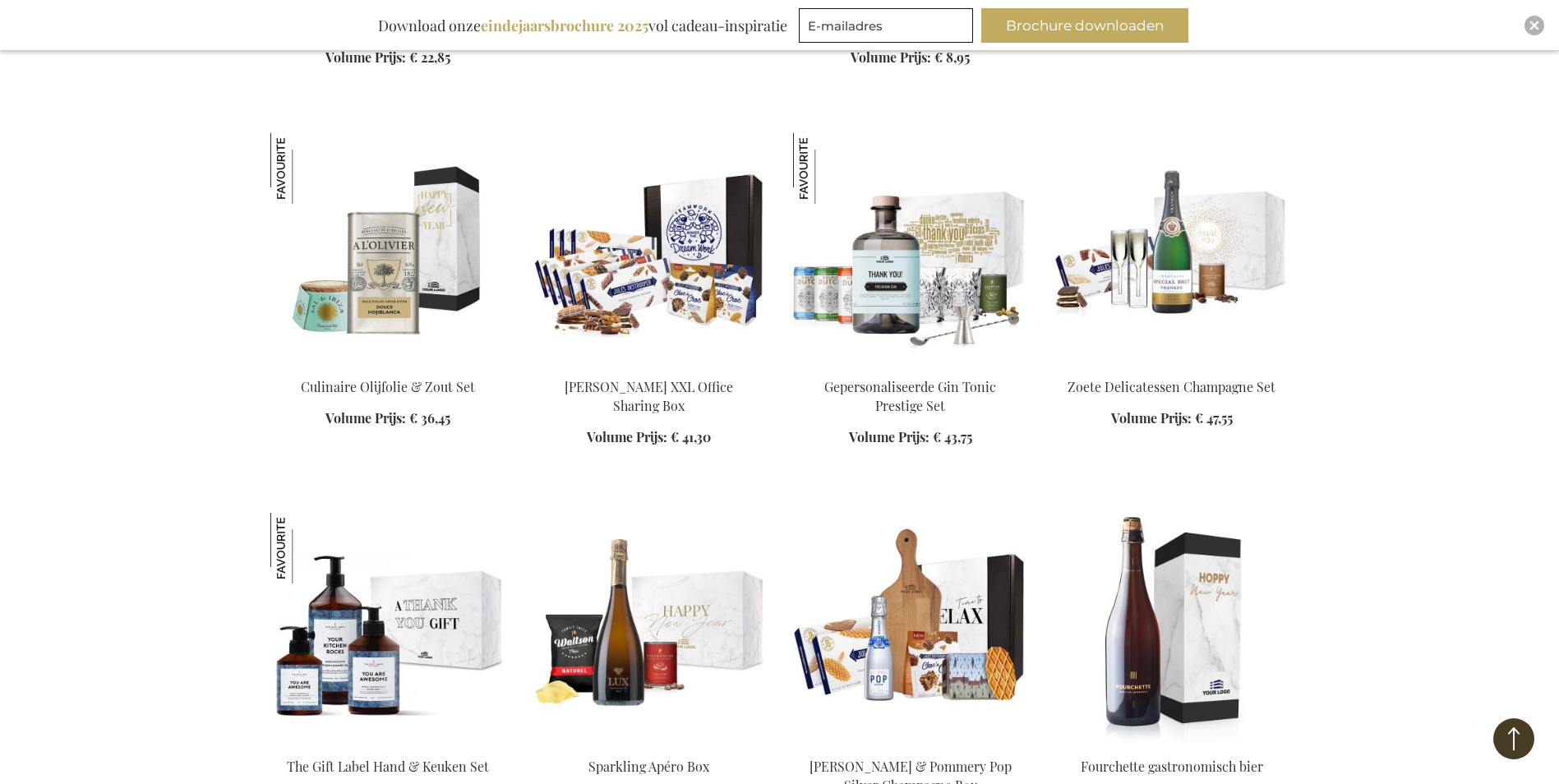
click at [664, 249] on img at bounding box center [649, 247] width 235 height 230
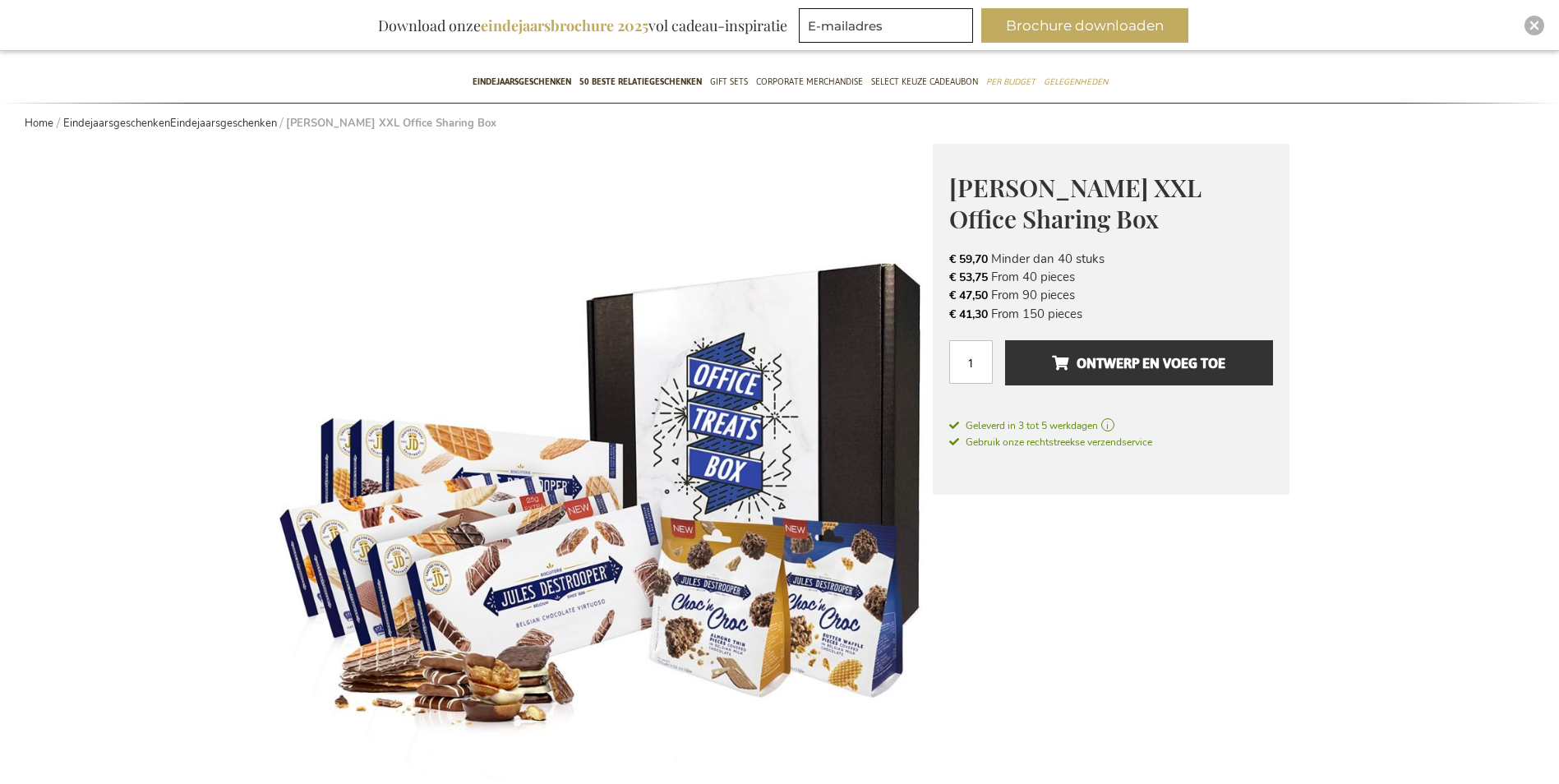
scroll to position [164, 0]
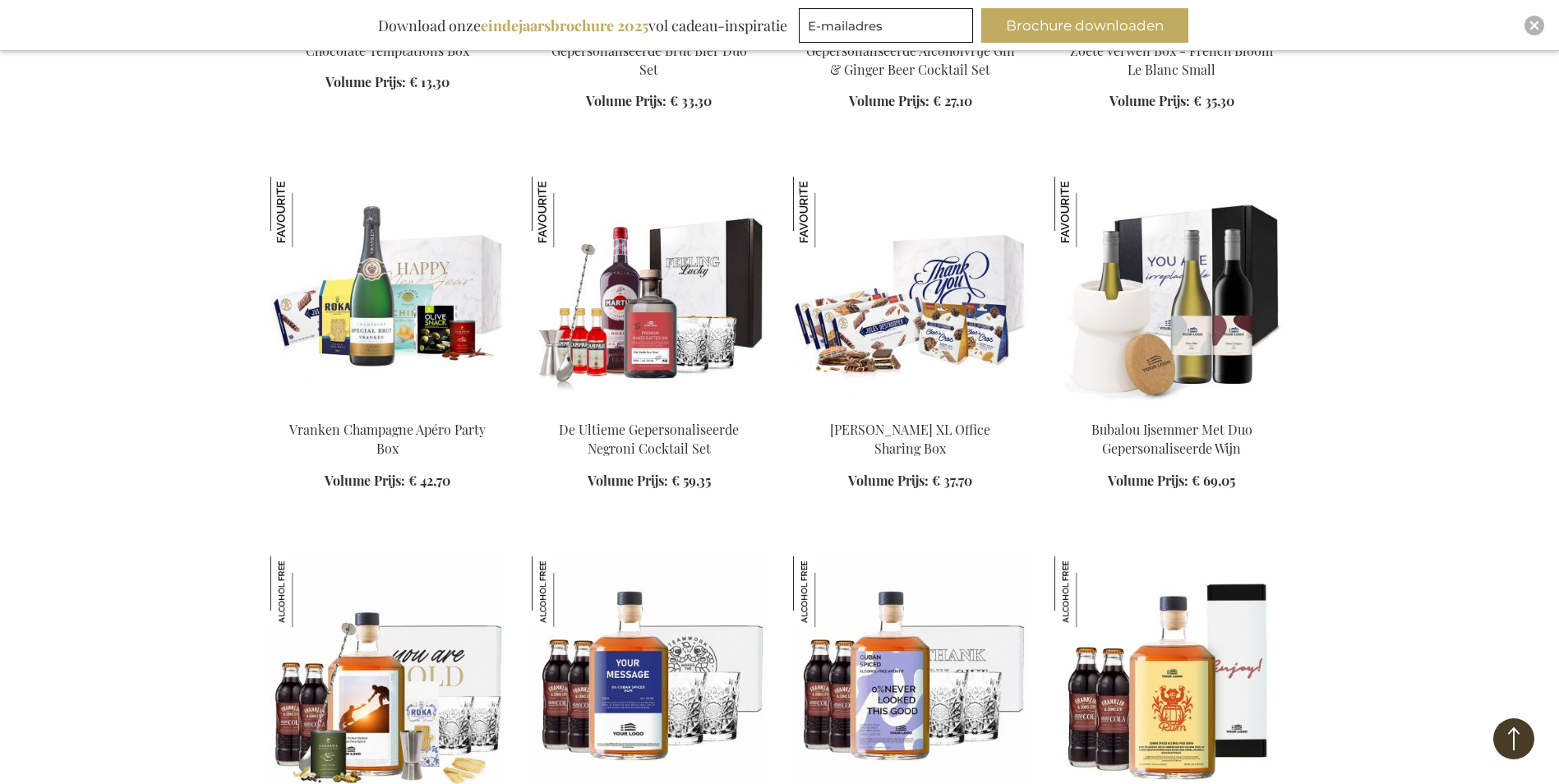
scroll to position [3450, 0]
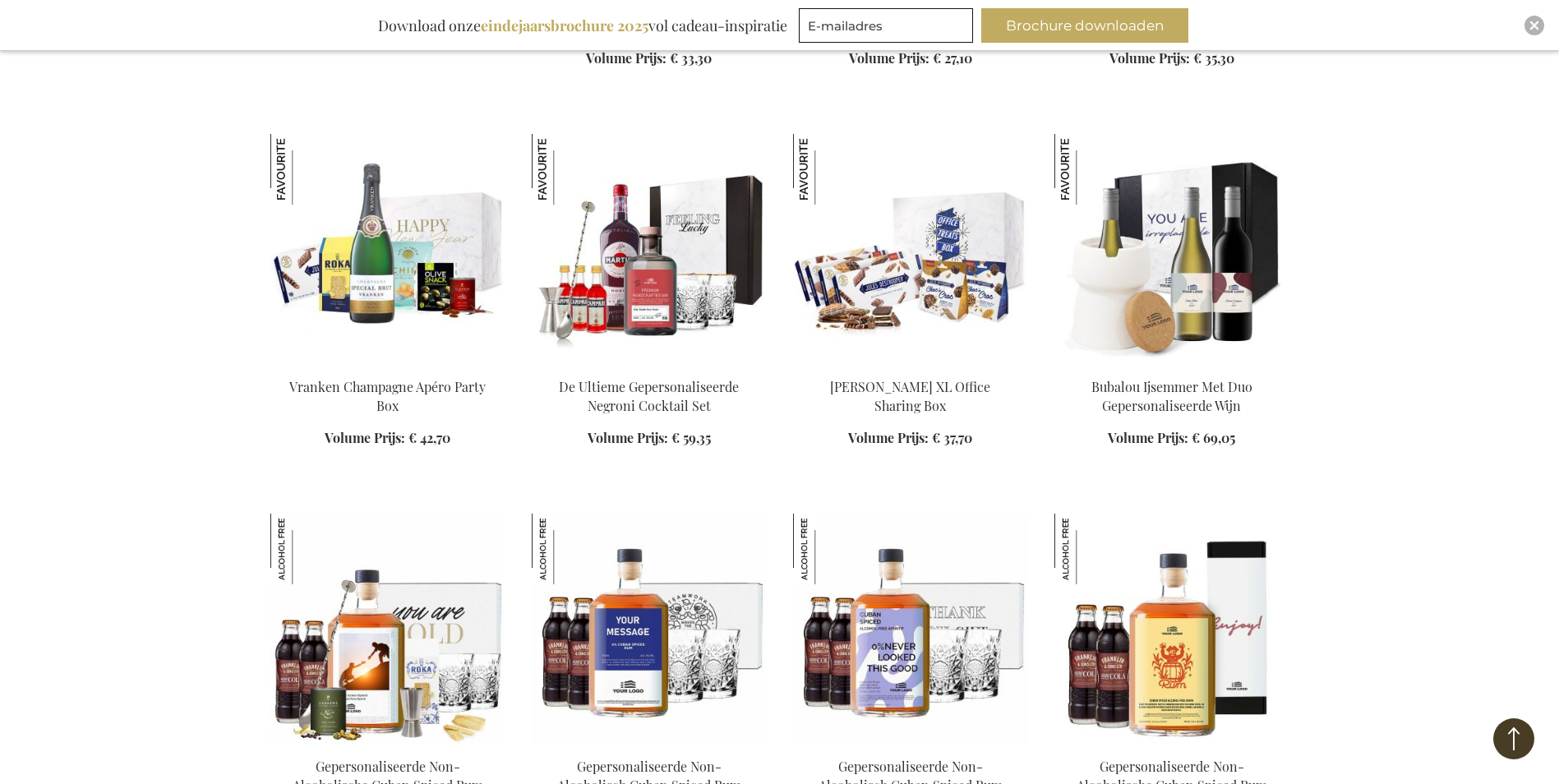
type input "[EMAIL_ADDRESS][DOMAIN_NAME]"
click at [909, 282] on img at bounding box center [911, 248] width 235 height 230
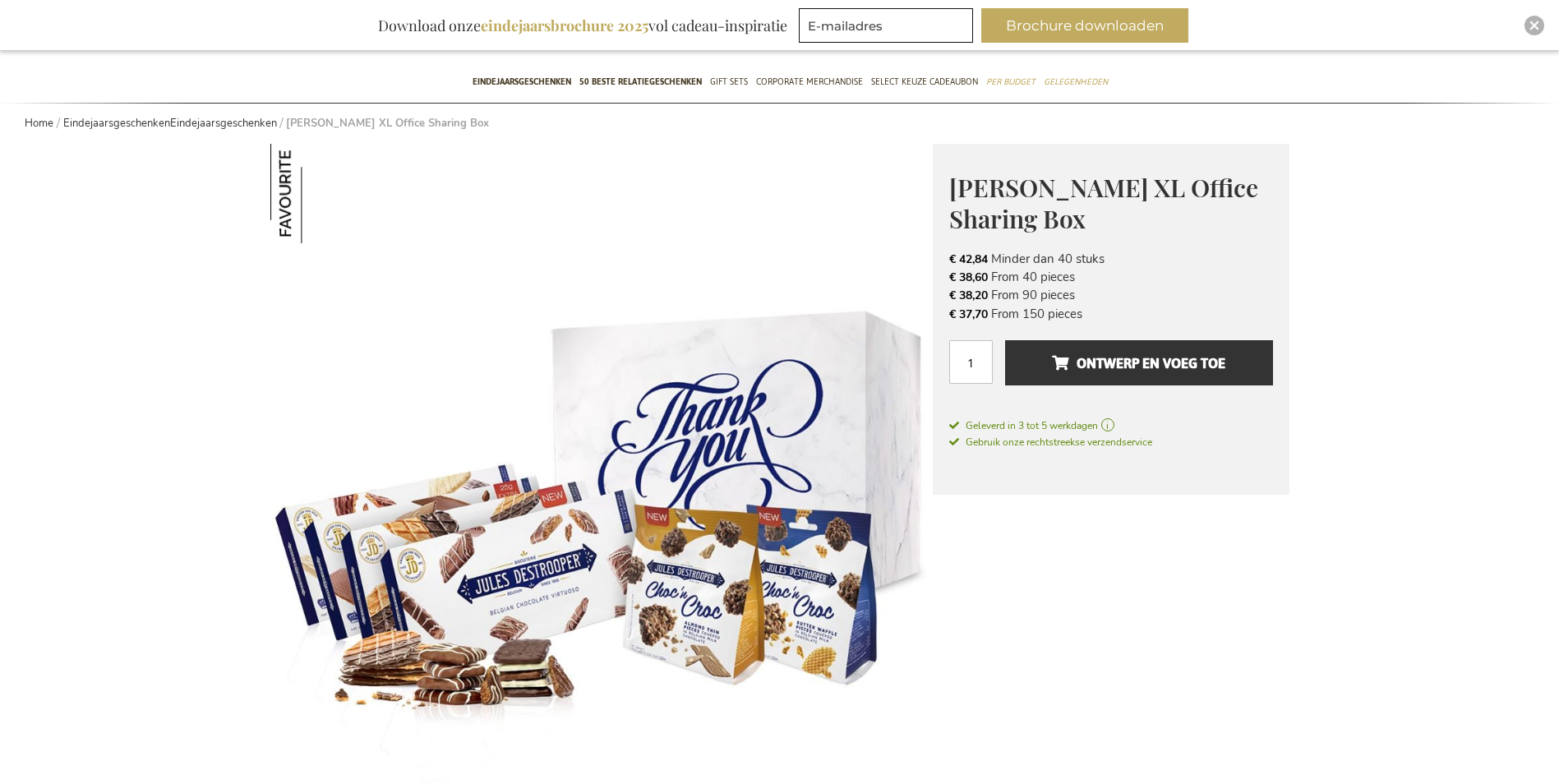
scroll to position [164, 0]
